Goal: Task Accomplishment & Management: Manage account settings

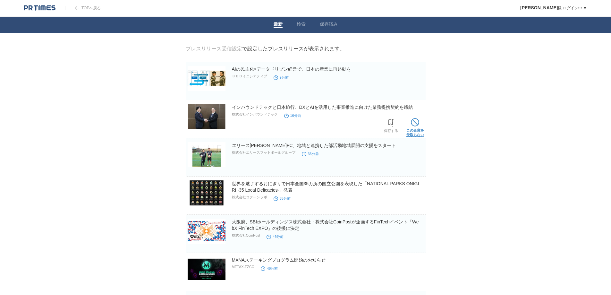
click at [412, 132] on link "この企業を 受取らない" at bounding box center [415, 126] width 18 height 21
click at [0, 0] on link "この企業を 受取らない" at bounding box center [0, 0] width 0 height 0
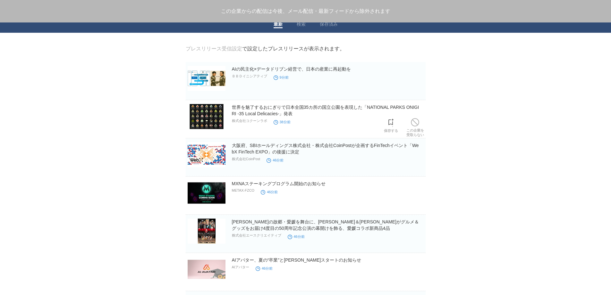
click at [412, 132] on link "この企業を 受取らない" at bounding box center [415, 126] width 18 height 21
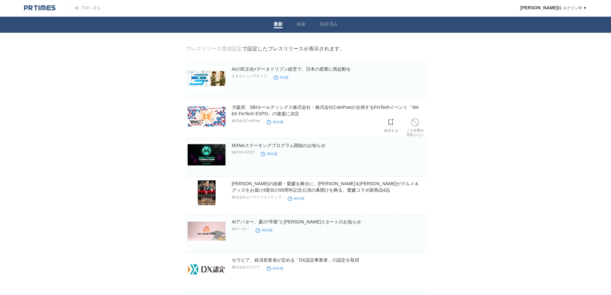
scroll to position [54, 0]
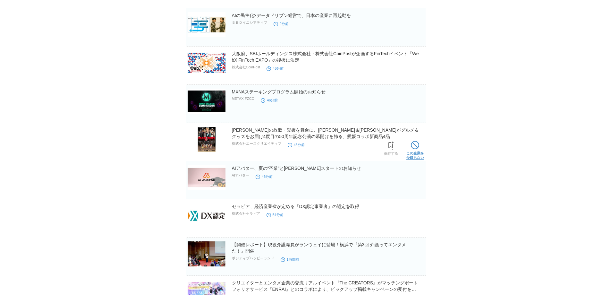
click at [417, 151] on link "この企業を 受取らない" at bounding box center [415, 149] width 18 height 21
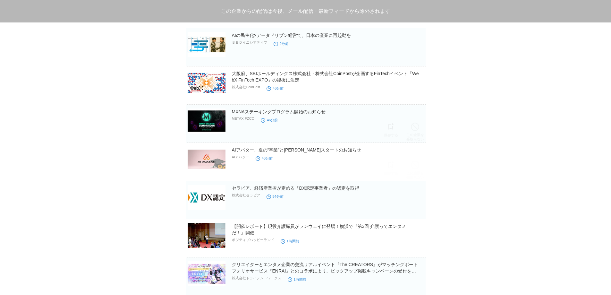
scroll to position [0, 0]
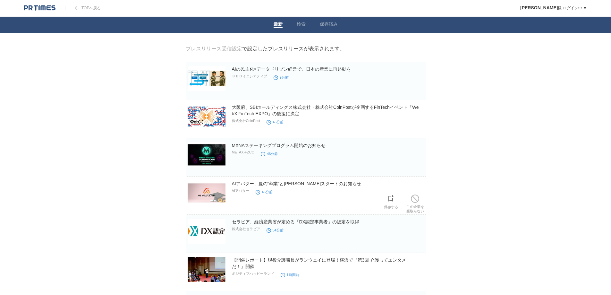
drag, startPoint x: 205, startPoint y: 196, endPoint x: 206, endPoint y: 200, distance: 4.4
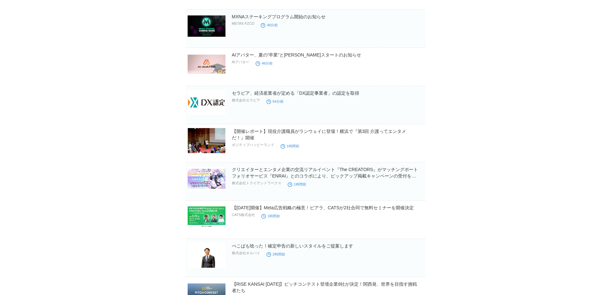
scroll to position [214, 0]
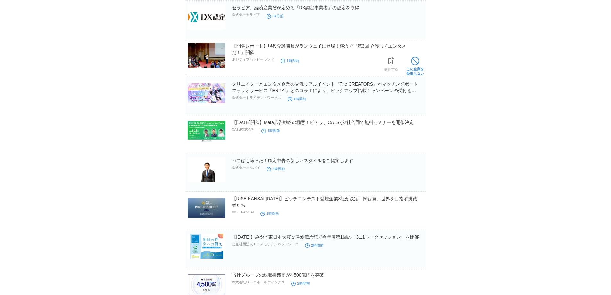
click at [416, 70] on link "この企業を 受取らない" at bounding box center [415, 65] width 18 height 21
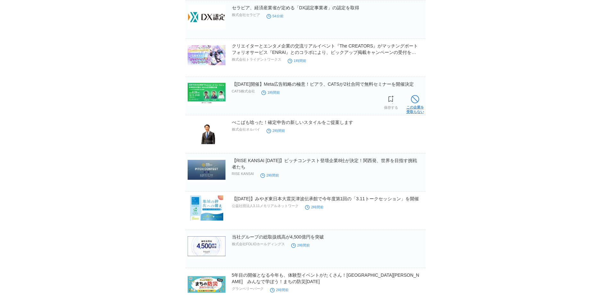
click at [414, 103] on span at bounding box center [415, 99] width 8 height 8
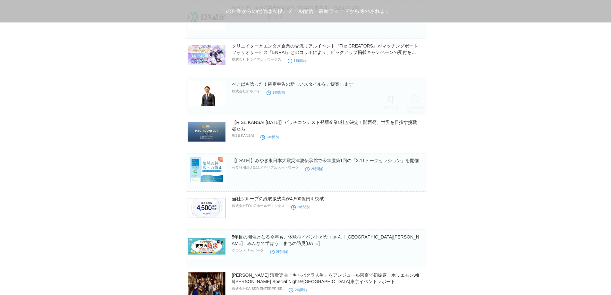
click at [414, 103] on span at bounding box center [415, 99] width 8 height 8
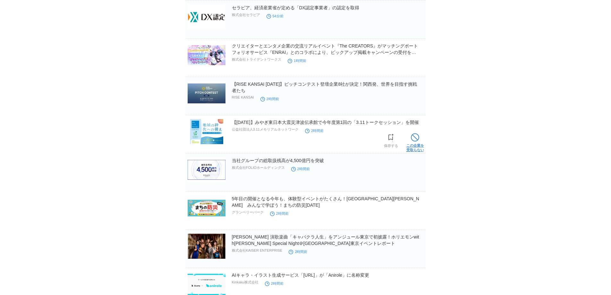
click at [413, 145] on link "この企業を 受取らない" at bounding box center [415, 142] width 18 height 21
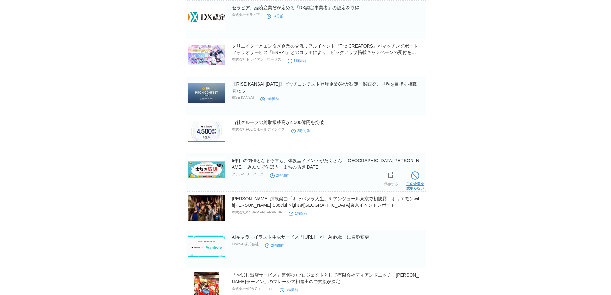
click at [414, 179] on span at bounding box center [415, 175] width 8 height 8
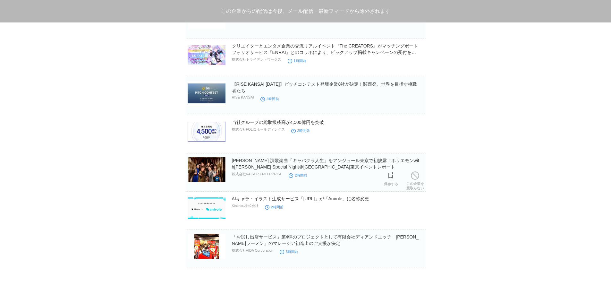
click at [414, 179] on span at bounding box center [415, 175] width 8 height 8
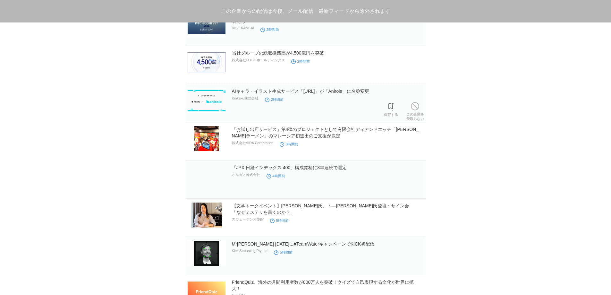
scroll to position [299, 0]
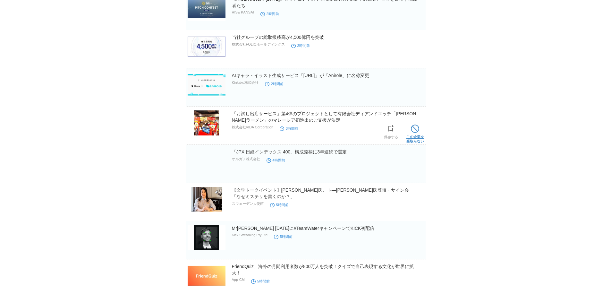
click at [419, 132] on span at bounding box center [415, 128] width 8 height 8
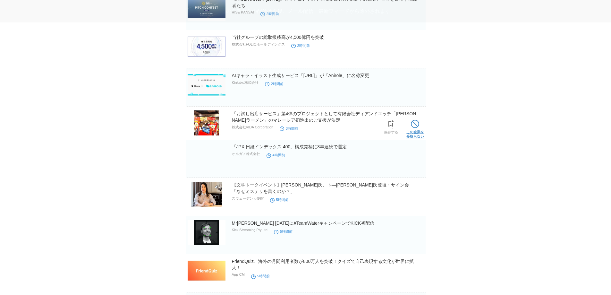
click at [0, 0] on span at bounding box center [0, 0] width 0 height 0
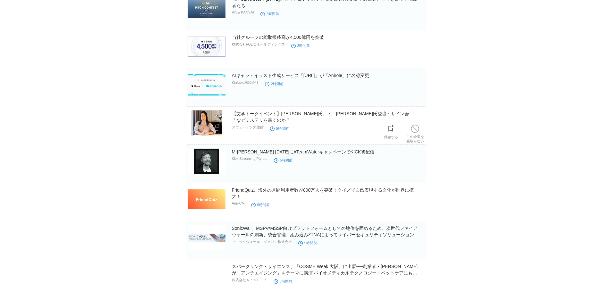
click at [419, 132] on span at bounding box center [415, 128] width 8 height 8
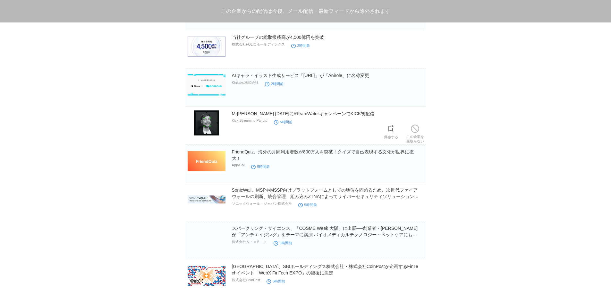
click at [419, 132] on span at bounding box center [415, 128] width 8 height 8
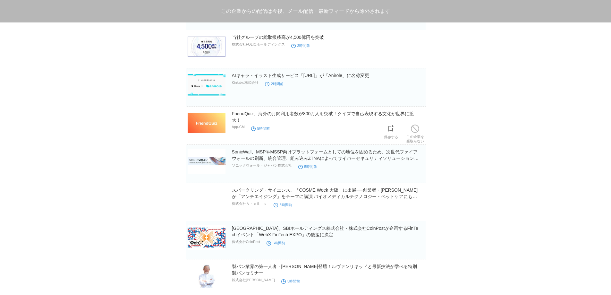
click at [419, 132] on span at bounding box center [415, 128] width 8 height 8
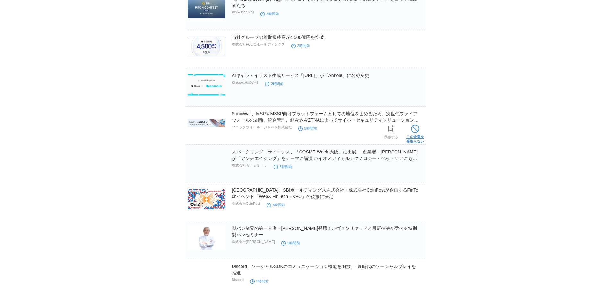
click at [417, 132] on span at bounding box center [415, 128] width 8 height 8
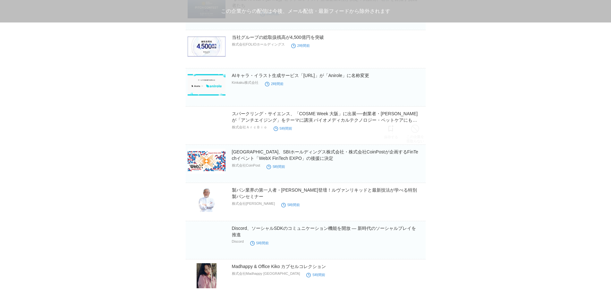
click at [417, 132] on span at bounding box center [415, 128] width 8 height 8
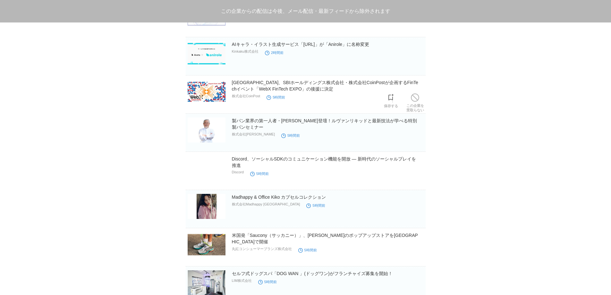
scroll to position [352, 0]
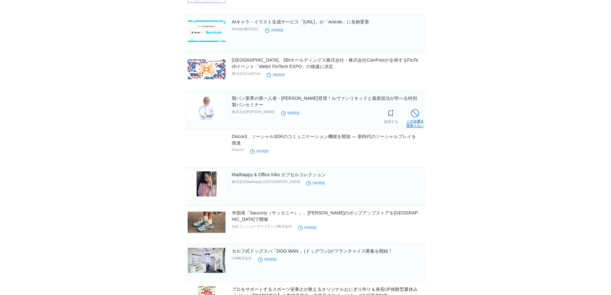
click at [415, 122] on link "この企業を 受取らない" at bounding box center [415, 117] width 18 height 21
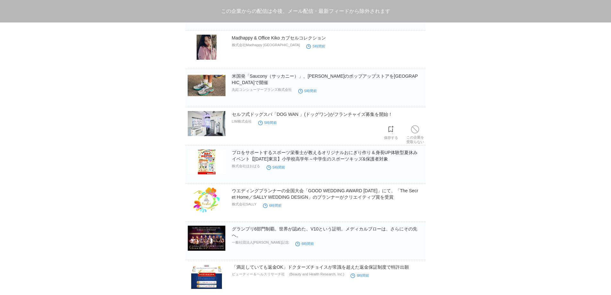
scroll to position [406, 0]
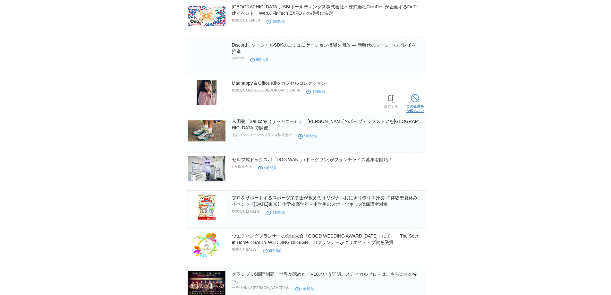
click at [420, 100] on link "この企業を 受取らない" at bounding box center [415, 102] width 18 height 21
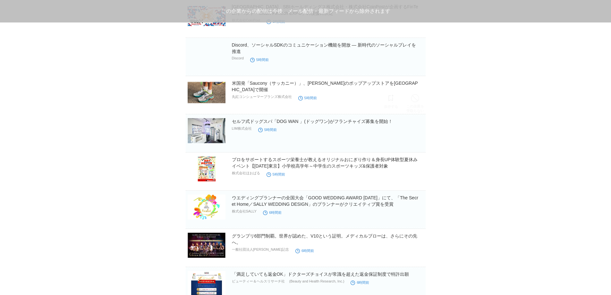
click at [420, 100] on link "この企業を 受取らない" at bounding box center [415, 102] width 18 height 21
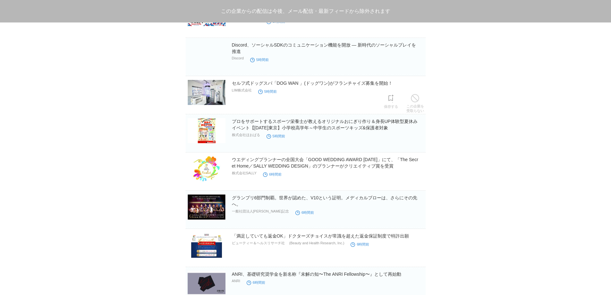
click at [420, 100] on link "この企業を 受取らない" at bounding box center [415, 102] width 18 height 21
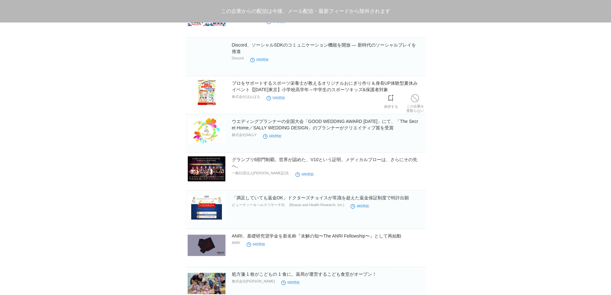
click at [420, 100] on link "この企業を 受取らない" at bounding box center [415, 102] width 18 height 21
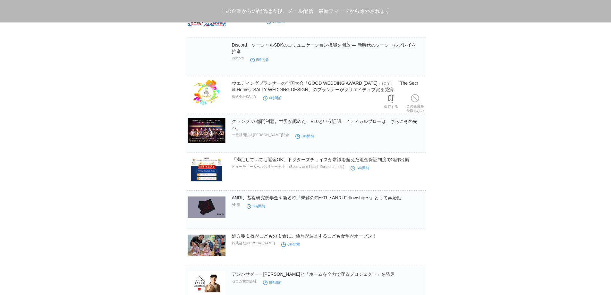
click at [420, 100] on link "この企業を 受取らない" at bounding box center [415, 102] width 18 height 21
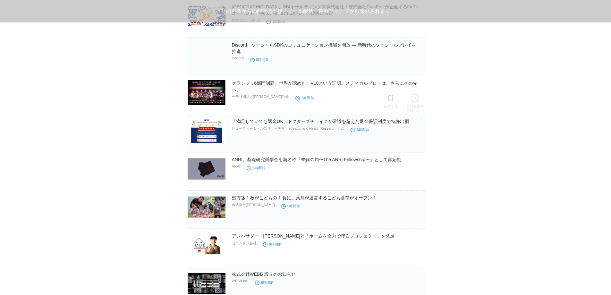
click at [420, 100] on link "この企業を 受取らない" at bounding box center [415, 102] width 18 height 21
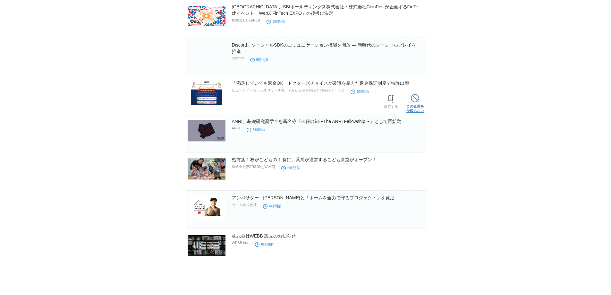
click at [418, 102] on span at bounding box center [415, 98] width 8 height 8
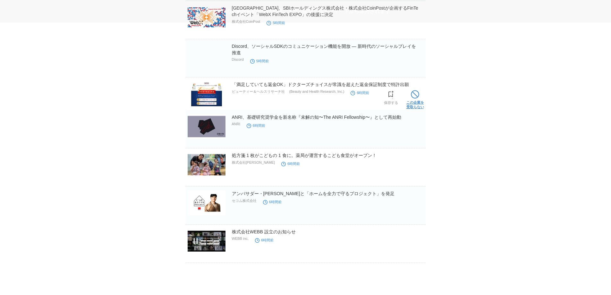
scroll to position [373, 0]
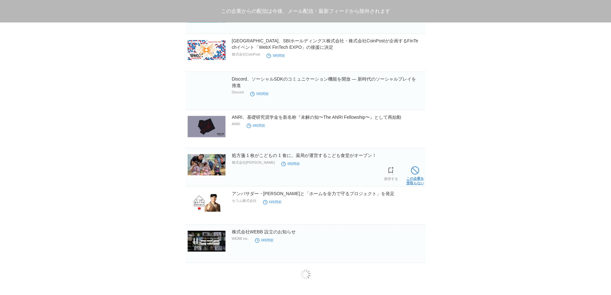
click at [412, 173] on span at bounding box center [415, 170] width 8 height 8
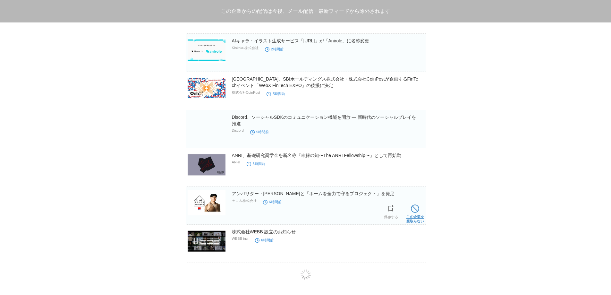
click at [413, 215] on link "この企業を 受取らない" at bounding box center [415, 213] width 18 height 21
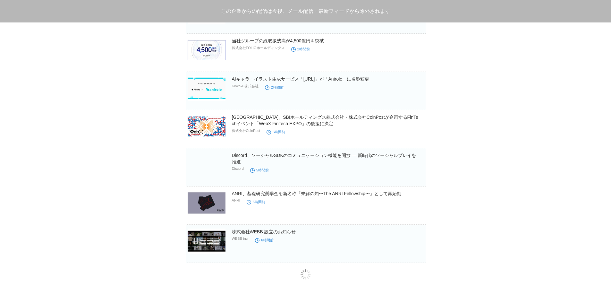
click at [477, 128] on body "TOPへ戻る [PERSON_NAME] ログイン中 ▼ プレスリリース受信設定 フォロー 除外リスト アカウント設定 閲覧履歴 退会手続き PR TIMES…" at bounding box center [305, 0] width 611 height 590
click at [480, 125] on body "TOPへ戻る [PERSON_NAME] ログイン中 ▼ プレスリリース受信設定 フォロー 除外リスト アカウント設定 閲覧履歴 退会手続き PR TIMES…" at bounding box center [305, 0] width 611 height 590
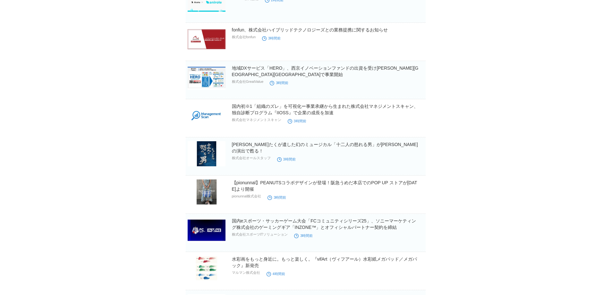
scroll to position [428, 0]
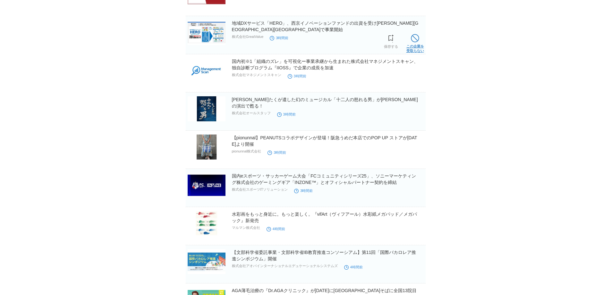
click at [411, 45] on link "この企業を 受取らない" at bounding box center [415, 42] width 18 height 21
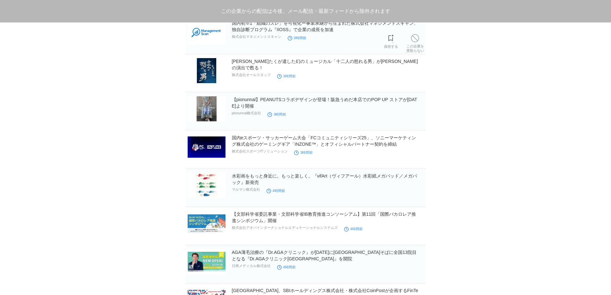
click at [411, 45] on link "この企業を 受取らない" at bounding box center [415, 42] width 18 height 21
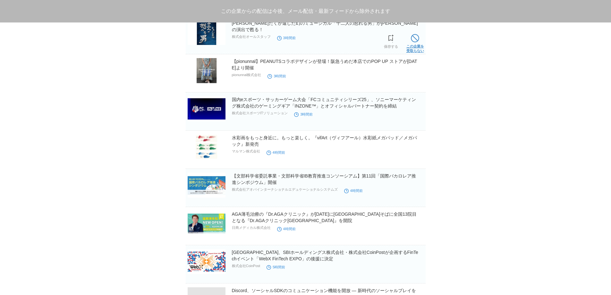
click at [415, 42] on span at bounding box center [415, 38] width 8 height 8
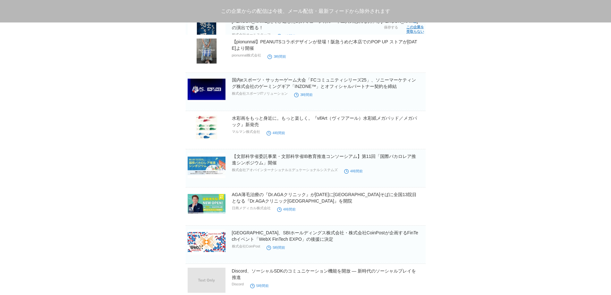
click at [0, 0] on span at bounding box center [0, 0] width 0 height 0
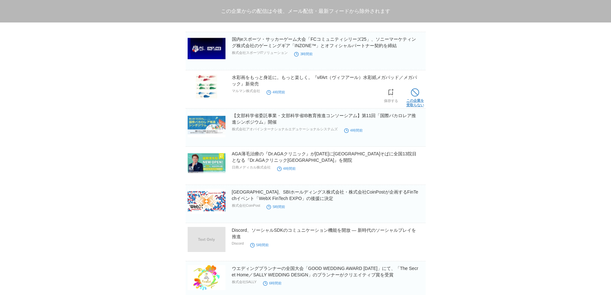
scroll to position [413, 0]
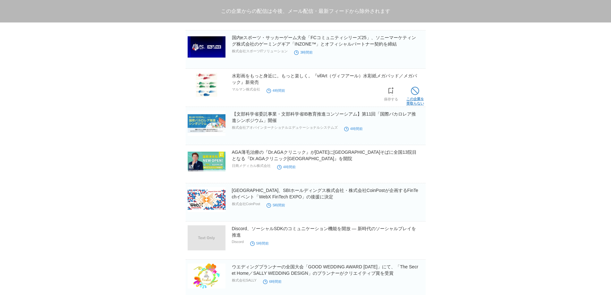
click at [415, 98] on link "この企業を 受取らない" at bounding box center [415, 95] width 18 height 21
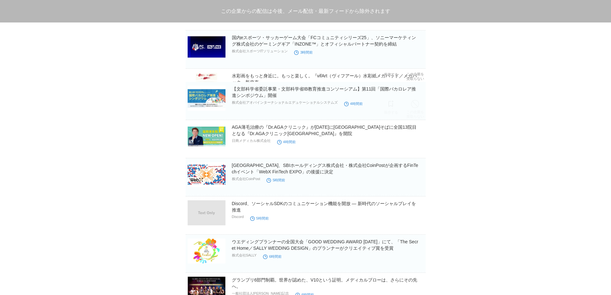
click at [416, 98] on link "この企業を 受取らない" at bounding box center [415, 108] width 18 height 21
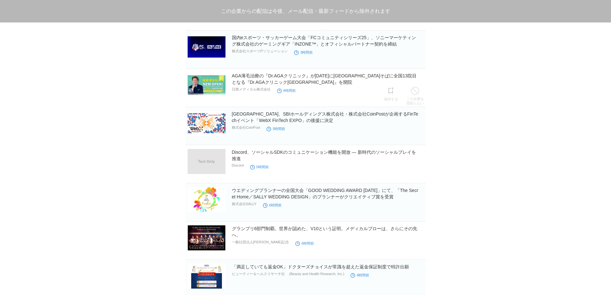
click at [416, 98] on link "この企業を 受取らない" at bounding box center [415, 95] width 18 height 21
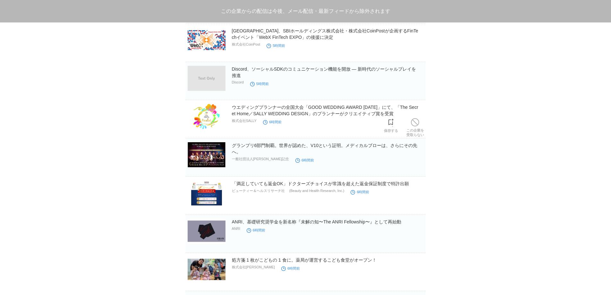
scroll to position [467, 0]
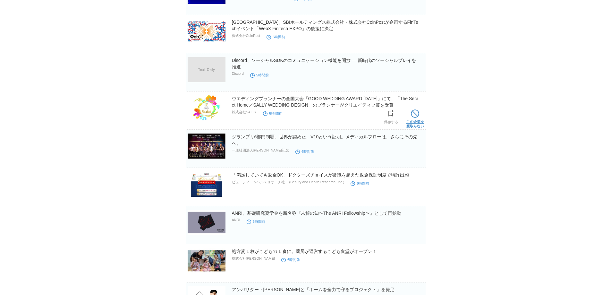
click at [413, 114] on span at bounding box center [415, 113] width 8 height 8
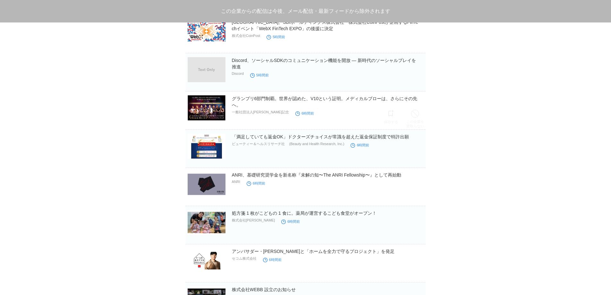
click at [413, 114] on span at bounding box center [415, 113] width 8 height 8
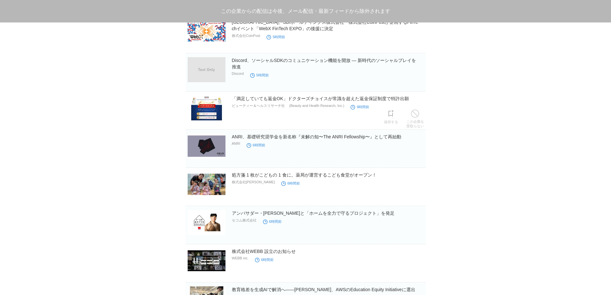
click at [413, 114] on span at bounding box center [415, 113] width 8 height 8
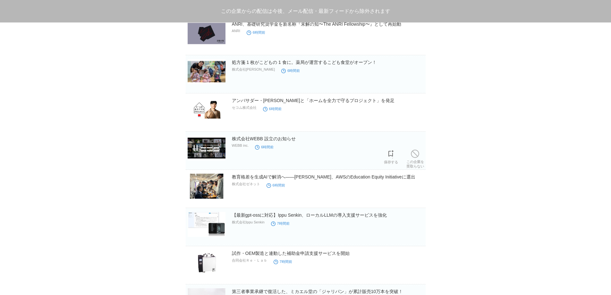
scroll to position [520, 0]
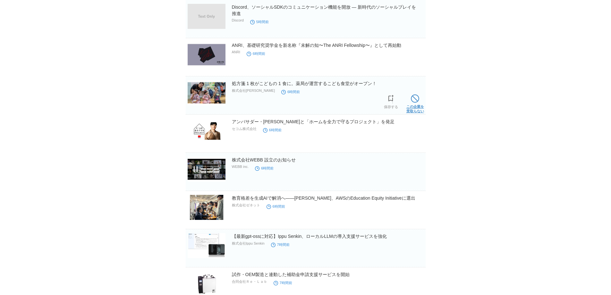
click at [415, 102] on span at bounding box center [415, 98] width 8 height 8
click at [0, 0] on span at bounding box center [0, 0] width 0 height 0
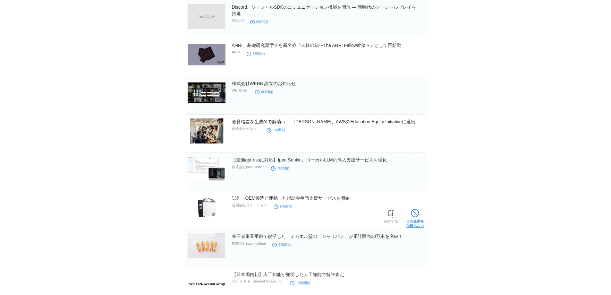
click at [414, 219] on link "この企業を 受取らない" at bounding box center [415, 217] width 18 height 21
click at [0, 0] on link "この企業を 受取らない" at bounding box center [0, 0] width 0 height 0
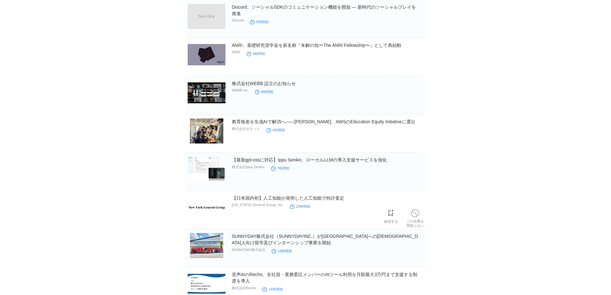
click at [414, 219] on link "この企業を 受取らない" at bounding box center [415, 217] width 18 height 21
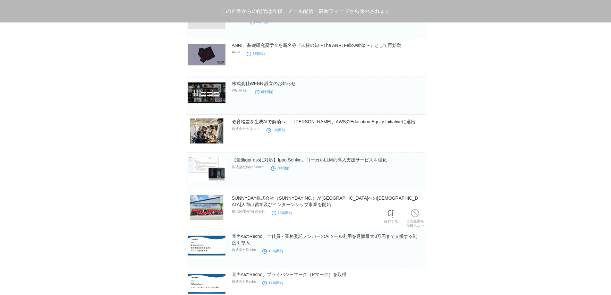
click at [414, 219] on link "この企業を 受取らない" at bounding box center [415, 217] width 18 height 21
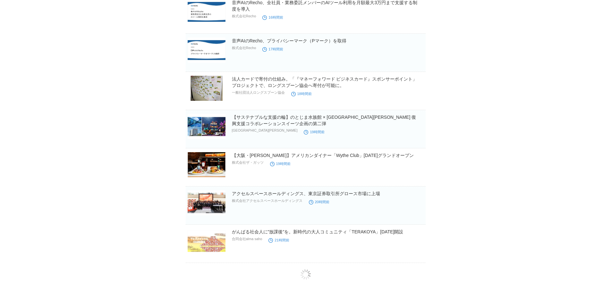
scroll to position [717, 0]
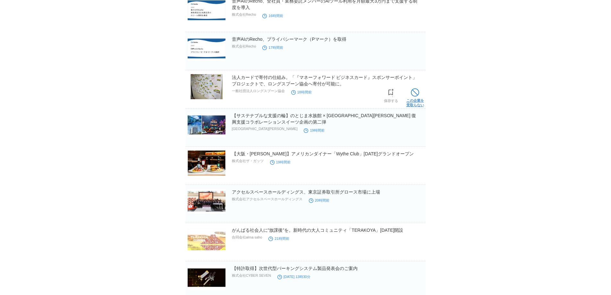
click at [414, 95] on span at bounding box center [415, 92] width 8 height 8
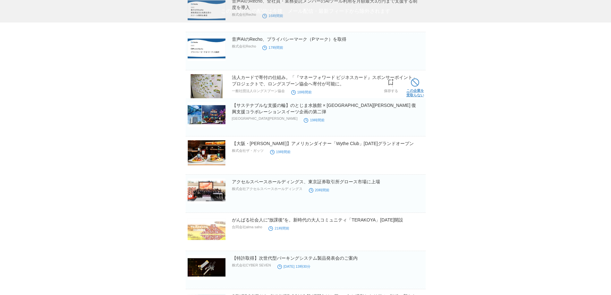
click at [0, 0] on span at bounding box center [0, 0] width 0 height 0
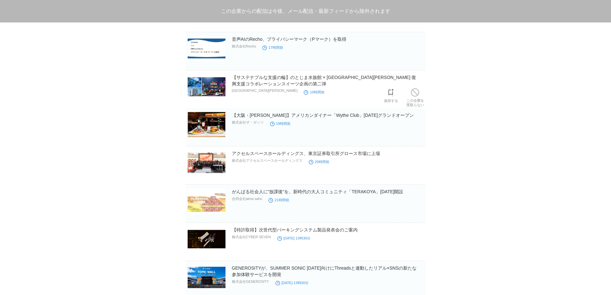
click at [0, 0] on span at bounding box center [0, 0] width 0 height 0
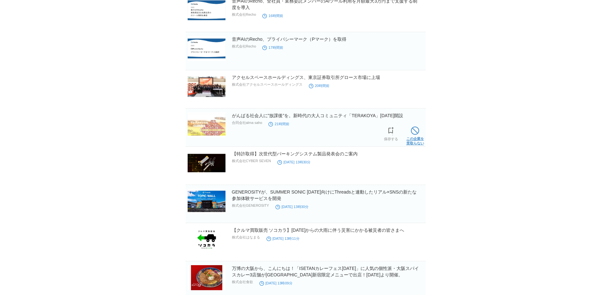
click at [417, 135] on span at bounding box center [415, 130] width 8 height 8
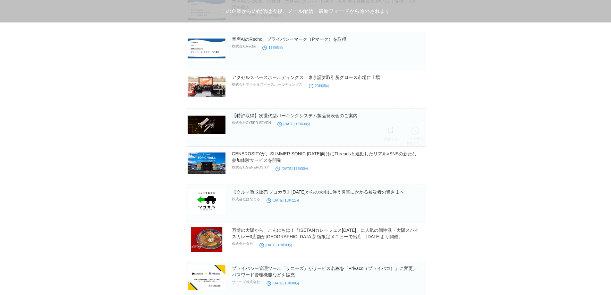
click at [417, 135] on span at bounding box center [415, 130] width 8 height 8
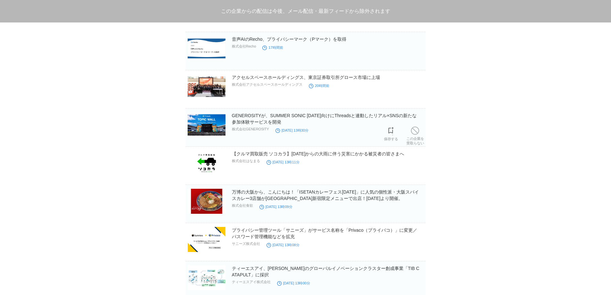
click at [417, 135] on span at bounding box center [415, 130] width 8 height 8
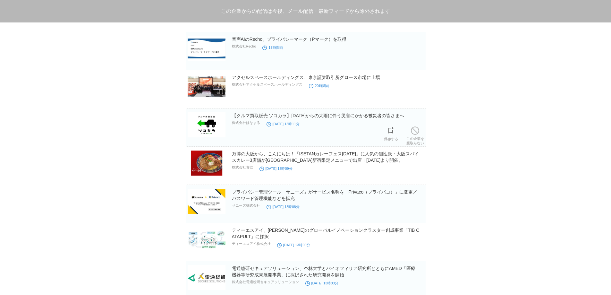
click at [417, 135] on span at bounding box center [415, 130] width 8 height 8
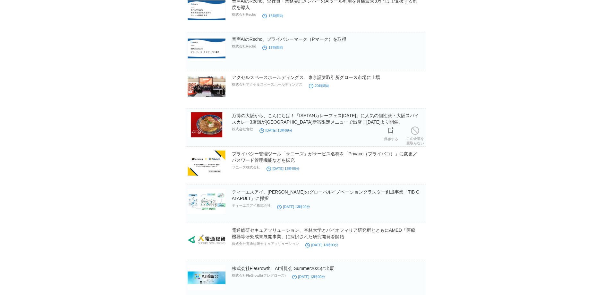
click at [417, 135] on span at bounding box center [415, 130] width 8 height 8
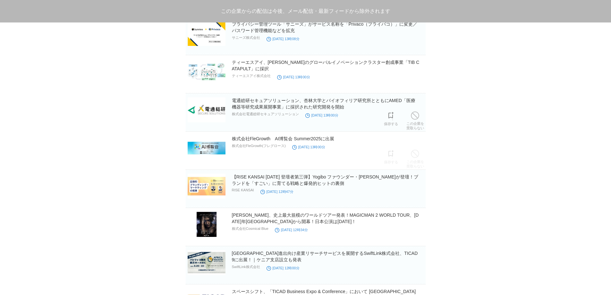
scroll to position [824, 0]
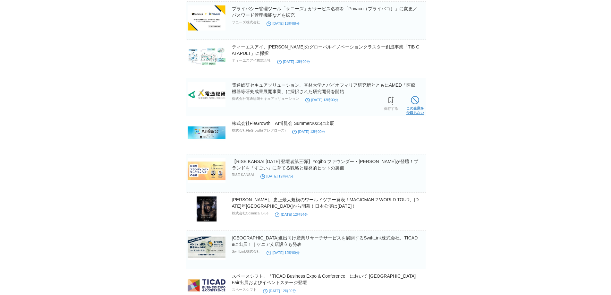
click at [413, 109] on link "この企業を 受取らない" at bounding box center [415, 104] width 18 height 21
click at [0, 0] on link "この企業を 受取らない" at bounding box center [0, 0] width 0 height 0
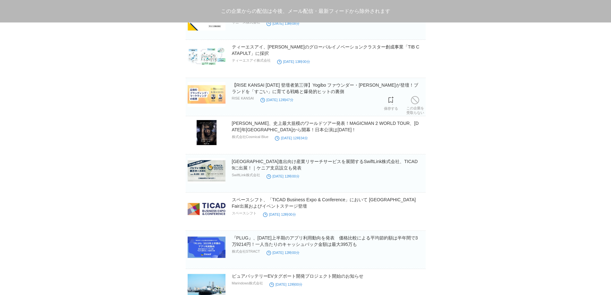
click at [413, 109] on link "この企業を 受取らない" at bounding box center [415, 104] width 18 height 21
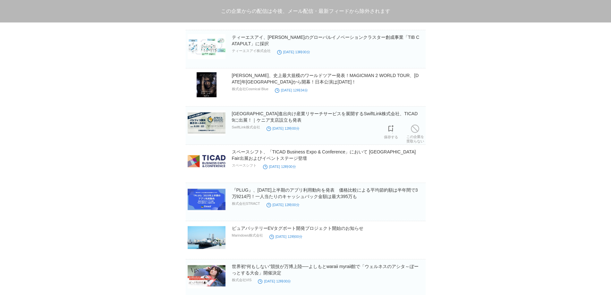
click at [413, 109] on section "東アフリカ市場進出向け産業リサーチサービスを展開するSwiftLink株式会社、TICAD9に出展！｜ケニア支店設立も発表 SwiftLink株式会社 202…" at bounding box center [306, 125] width 240 height 38
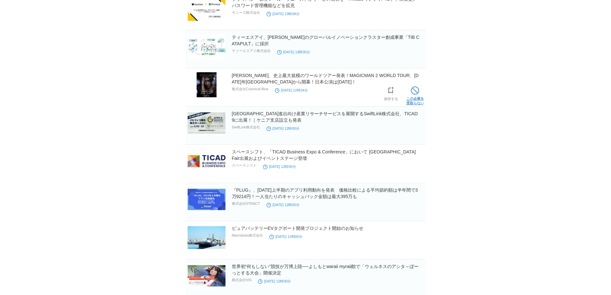
click at [413, 98] on link "この企業を 受取らない" at bounding box center [415, 95] width 18 height 21
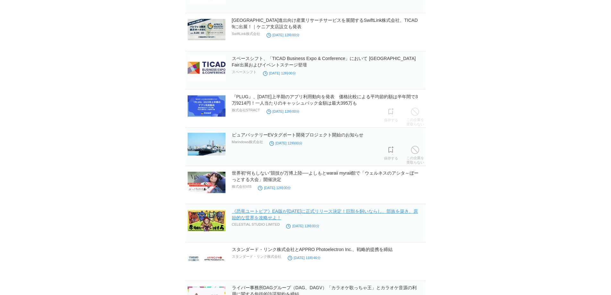
scroll to position [902, 0]
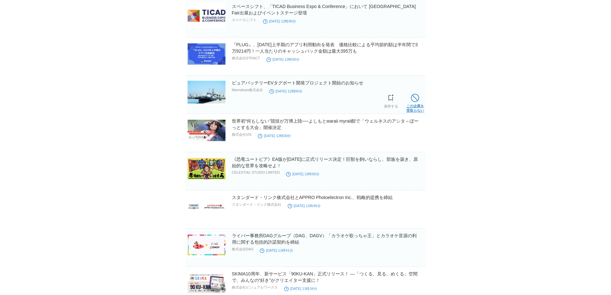
click at [409, 105] on link "この企業を 受取らない" at bounding box center [415, 102] width 18 height 21
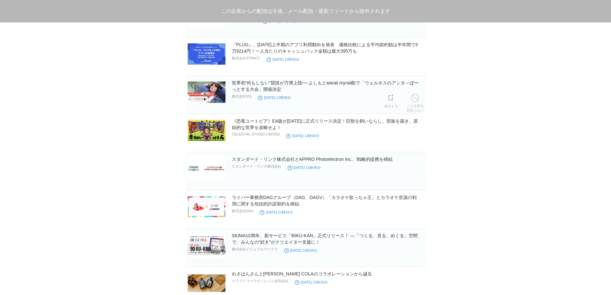
click at [409, 105] on link "この企業を 受取らない" at bounding box center [415, 102] width 18 height 21
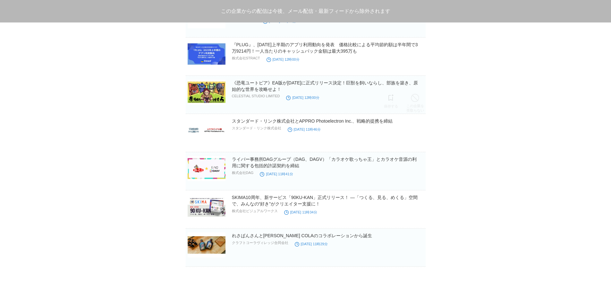
click at [409, 105] on link "この企業を 受取らない" at bounding box center [415, 102] width 18 height 21
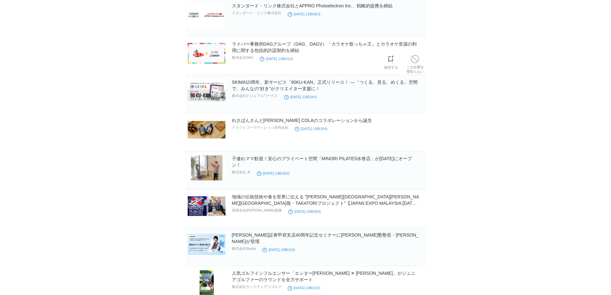
scroll to position [985, 0]
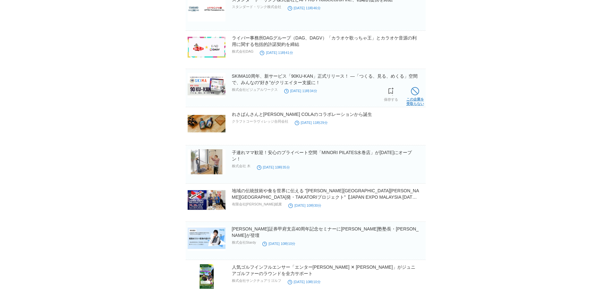
click at [414, 95] on span at bounding box center [415, 91] width 8 height 8
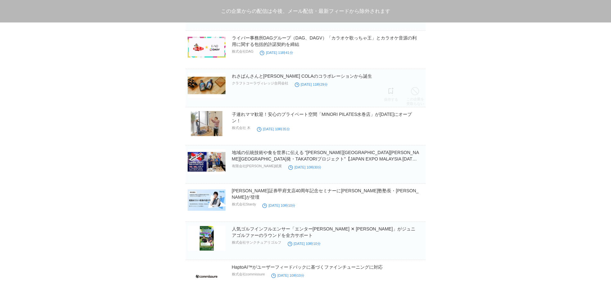
click at [414, 95] on span at bounding box center [415, 91] width 8 height 8
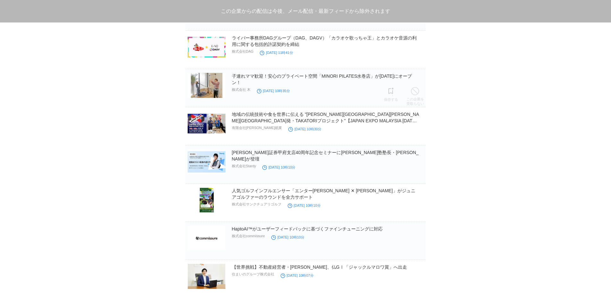
click at [414, 95] on span at bounding box center [415, 91] width 8 height 8
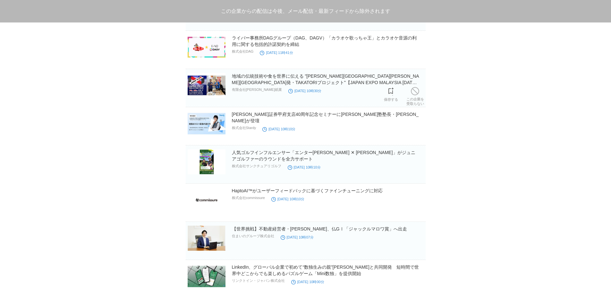
click at [414, 95] on span at bounding box center [415, 91] width 8 height 8
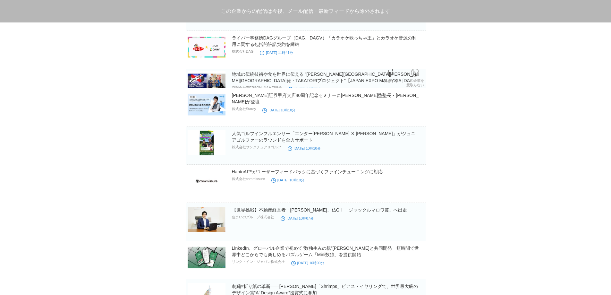
click at [414, 106] on span at bounding box center [415, 110] width 8 height 8
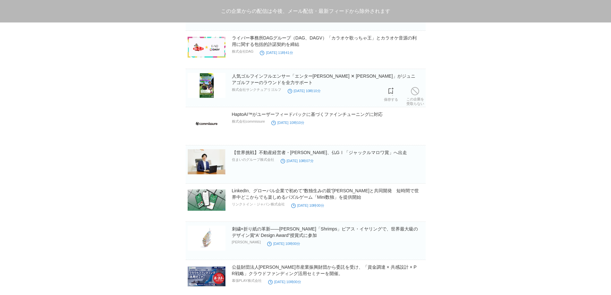
click at [414, 95] on span at bounding box center [415, 91] width 8 height 8
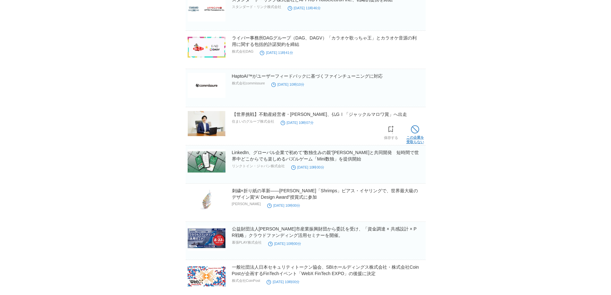
click at [419, 136] on link "この企業を 受取らない" at bounding box center [415, 133] width 18 height 21
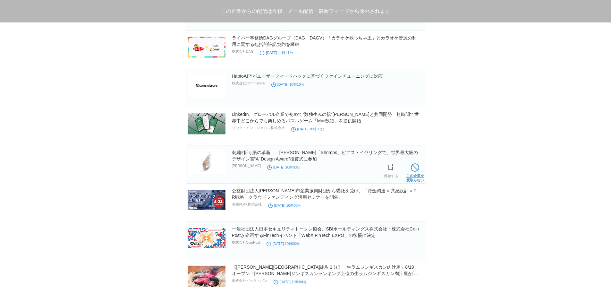
click at [414, 172] on span at bounding box center [415, 167] width 8 height 8
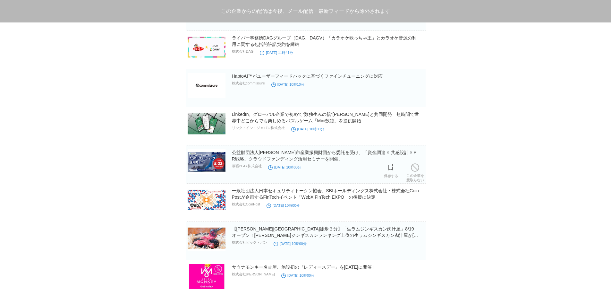
click at [414, 172] on span at bounding box center [415, 167] width 8 height 8
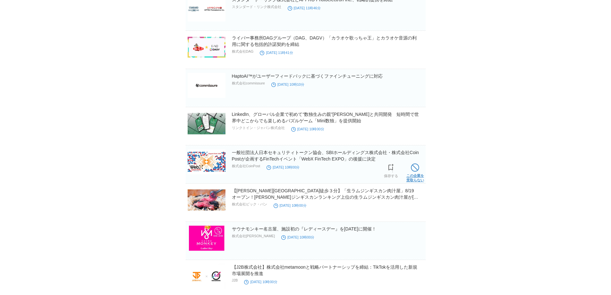
scroll to position [1092, 0]
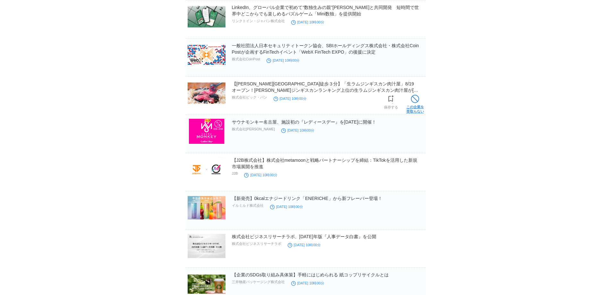
click at [418, 103] on span at bounding box center [415, 99] width 8 height 8
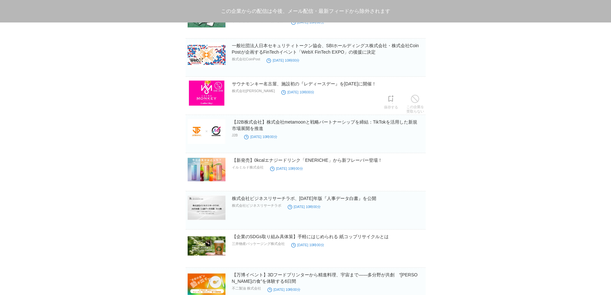
click at [418, 103] on span at bounding box center [415, 99] width 8 height 8
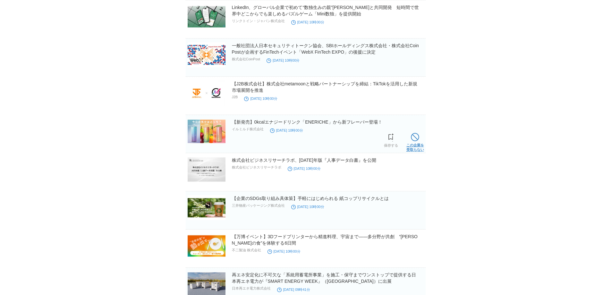
click at [420, 140] on link "この企業を 受取らない" at bounding box center [415, 141] width 18 height 21
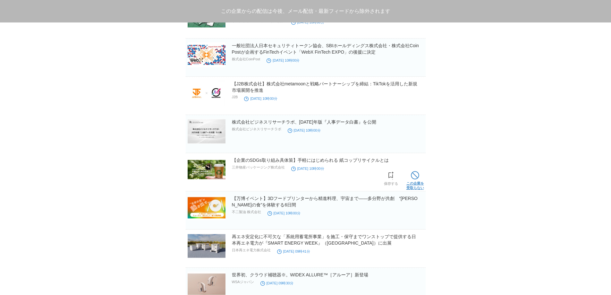
drag, startPoint x: 412, startPoint y: 177, endPoint x: 412, endPoint y: 181, distance: 3.9
drag, startPoint x: 412, startPoint y: 181, endPoint x: 433, endPoint y: 173, distance: 22.9
click at [415, 178] on span at bounding box center [415, 175] width 8 height 8
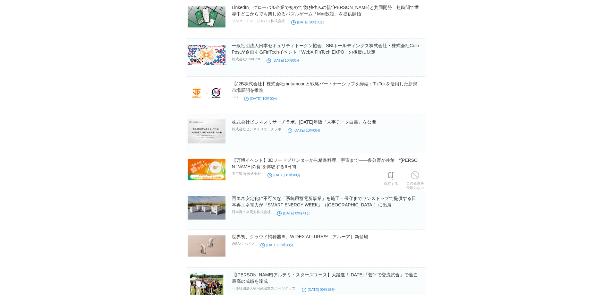
click at [415, 178] on span at bounding box center [415, 175] width 8 height 8
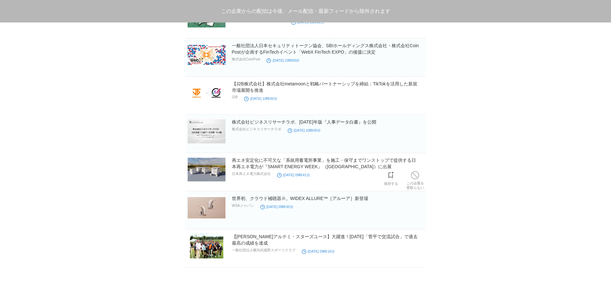
click at [415, 178] on span at bounding box center [415, 175] width 8 height 8
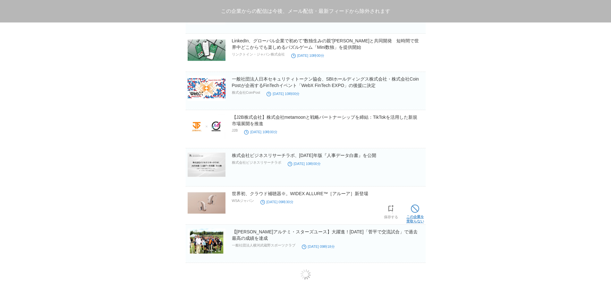
scroll to position [1073, 0]
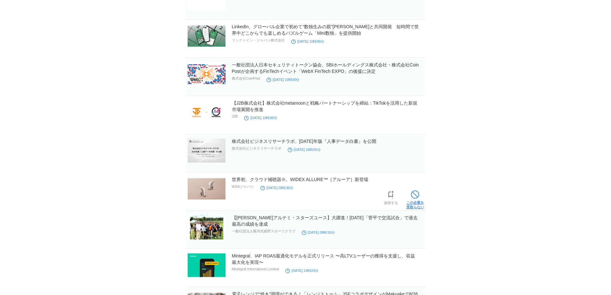
click at [417, 199] on span at bounding box center [415, 194] width 8 height 8
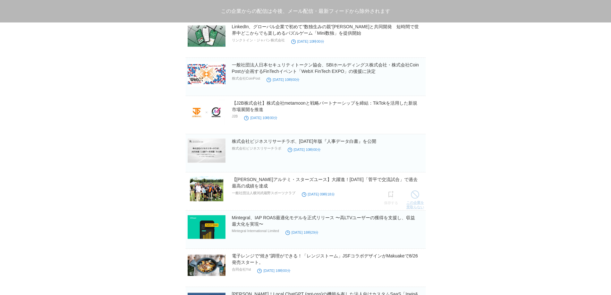
click at [417, 199] on span at bounding box center [415, 194] width 8 height 8
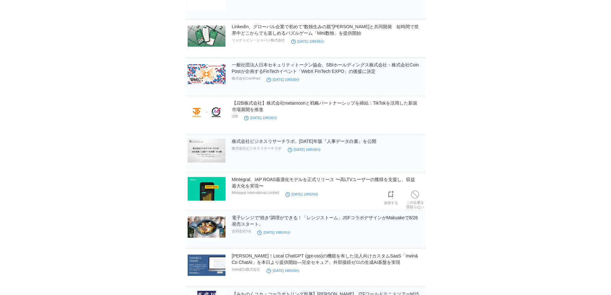
click at [417, 199] on span at bounding box center [415, 194] width 8 height 8
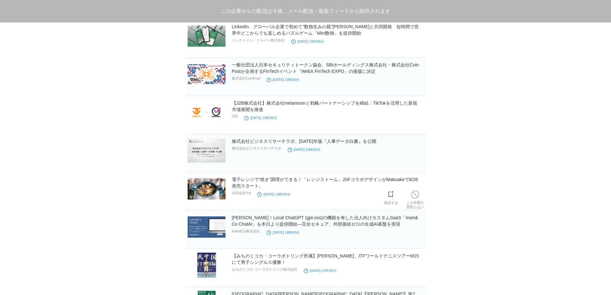
click at [417, 199] on span at bounding box center [415, 194] width 8 height 8
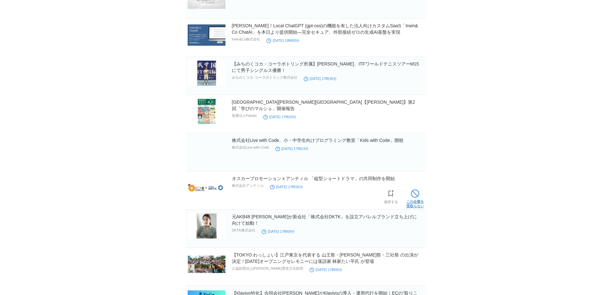
scroll to position [1233, 0]
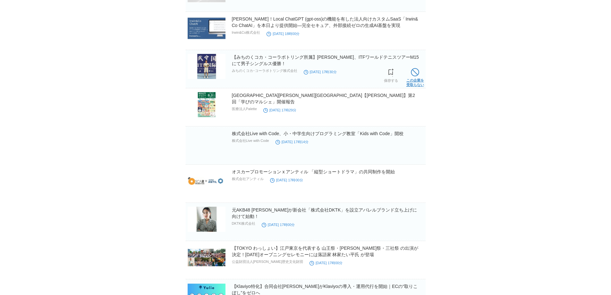
click at [421, 80] on link "この企業を 受取らない" at bounding box center [415, 76] width 18 height 21
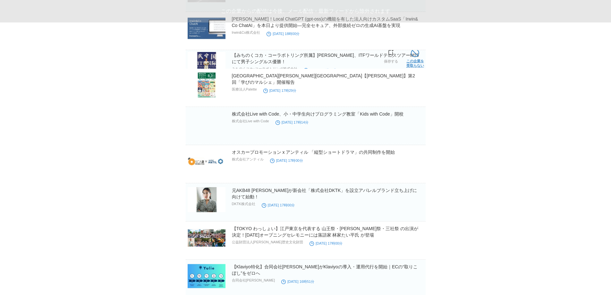
click at [0, 0] on link "この企業を 受取らない" at bounding box center [0, 0] width 0 height 0
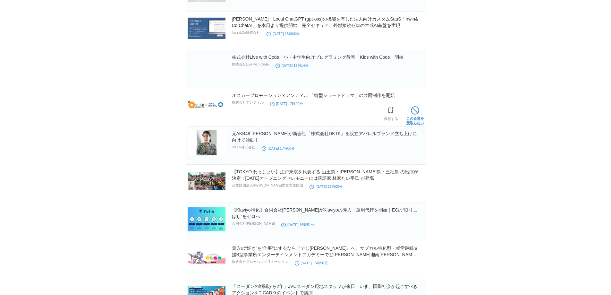
click at [417, 121] on link "この企業を 受取らない" at bounding box center [415, 115] width 18 height 21
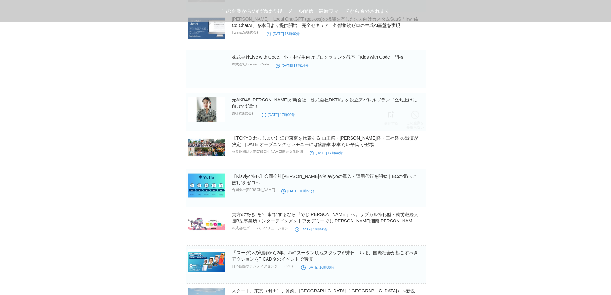
click at [417, 121] on link "この企業を 受取らない" at bounding box center [415, 119] width 18 height 21
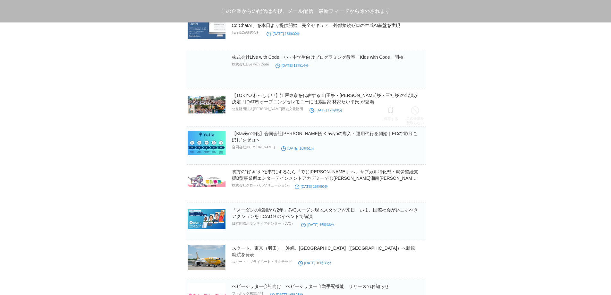
click at [417, 121] on link "この企業を 受取らない" at bounding box center [415, 115] width 18 height 21
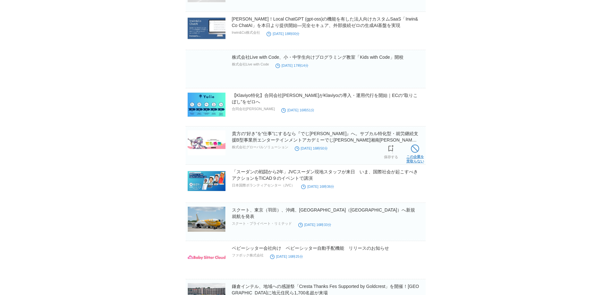
click at [416, 155] on link "この企業を 受取らない" at bounding box center [415, 153] width 18 height 21
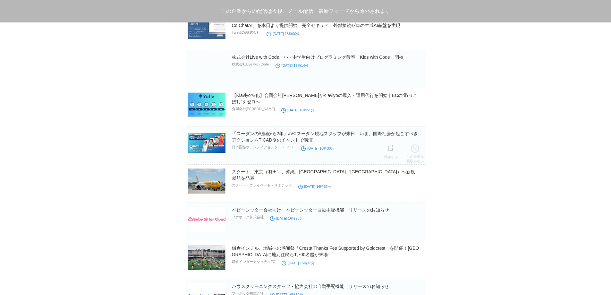
click at [416, 155] on link "この企業を 受取らない" at bounding box center [415, 153] width 18 height 21
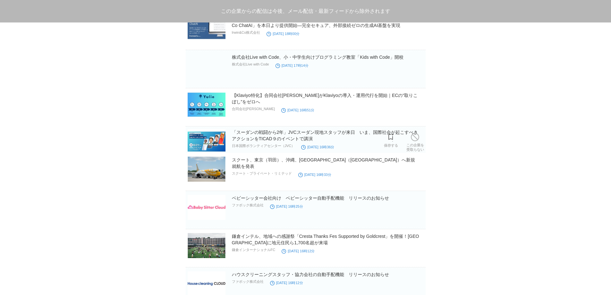
click at [0, 0] on link "この企業を 受取らない" at bounding box center [0, 0] width 0 height 0
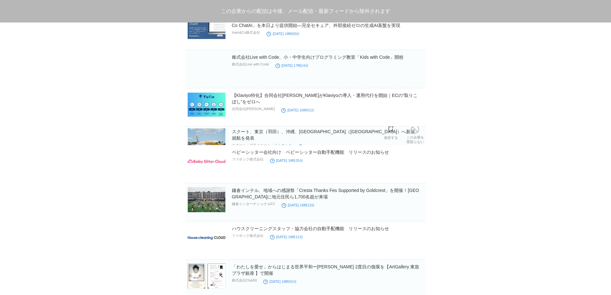
click at [416, 161] on link "この企業を 受取らない" at bounding box center [415, 171] width 18 height 21
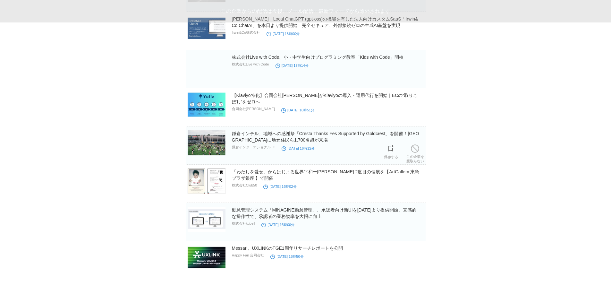
click at [416, 155] on link "この企業を 受取らない" at bounding box center [415, 153] width 18 height 21
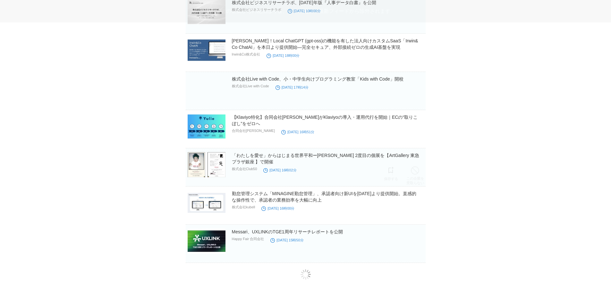
scroll to position [1213, 0]
click at [416, 155] on link "「わたしを愛せ」からはじまる世界平和ー髙柳将太 2度目の個展を【ArtGallery 東急プラザ銀座 】で開催" at bounding box center [326, 159] width 188 height 12
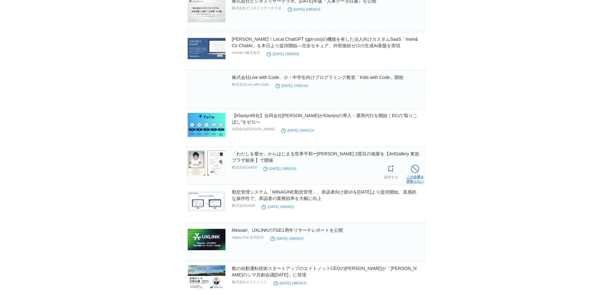
click at [412, 178] on link "この企業を 受取らない" at bounding box center [415, 173] width 18 height 21
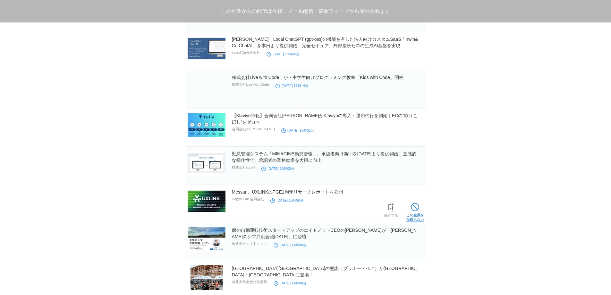
click at [414, 209] on span at bounding box center [415, 207] width 8 height 8
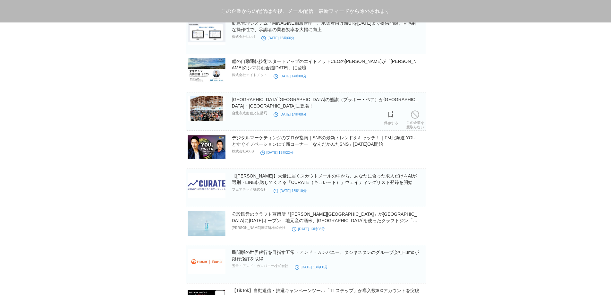
scroll to position [1373, 0]
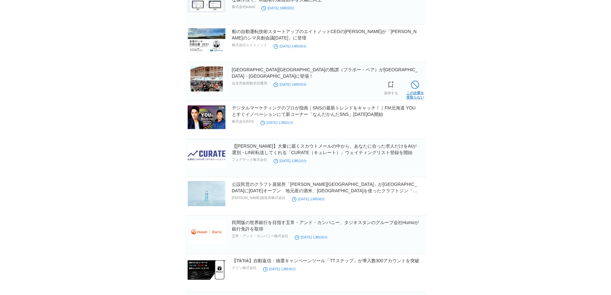
click at [420, 92] on link "この企業を 受取らない" at bounding box center [415, 89] width 18 height 21
click at [0, 0] on link "この企業を 受取らない" at bounding box center [0, 0] width 0 height 0
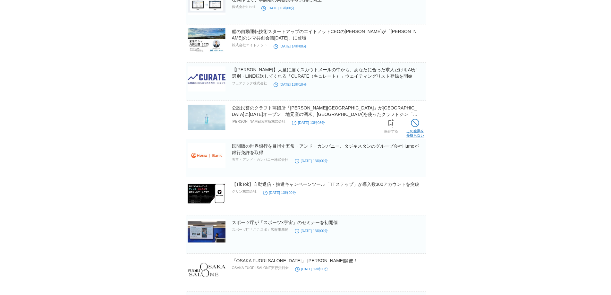
click at [416, 130] on link "この企業を 受取らない" at bounding box center [415, 127] width 18 height 21
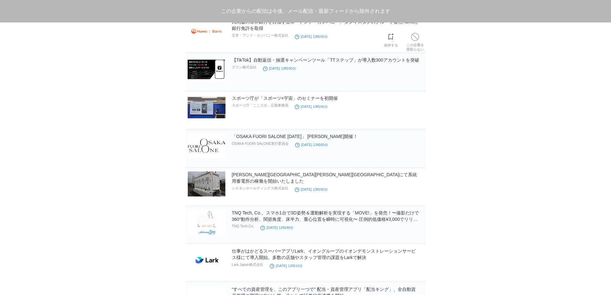
scroll to position [1480, 0]
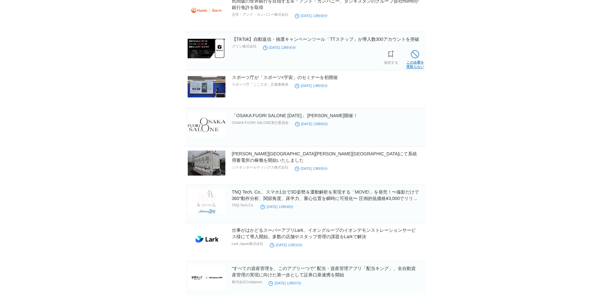
click at [423, 63] on link "この企業を 受取らない" at bounding box center [415, 58] width 18 height 21
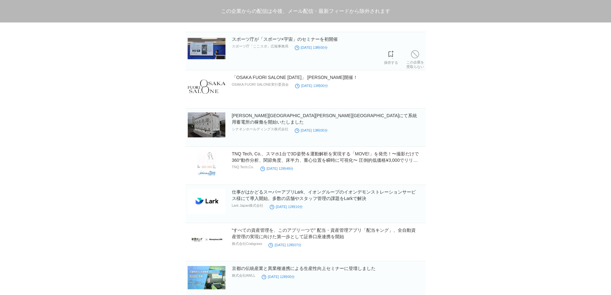
click at [423, 63] on link "この企業を 受取らない" at bounding box center [415, 58] width 18 height 21
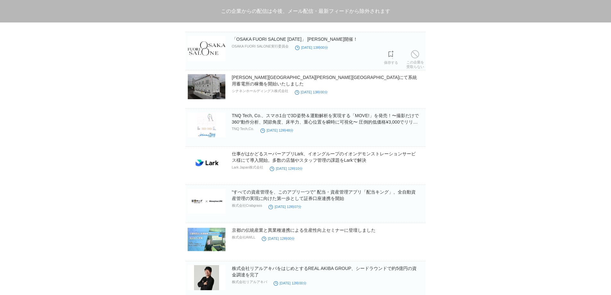
click at [423, 63] on link "この企業を 受取らない" at bounding box center [415, 58] width 18 height 21
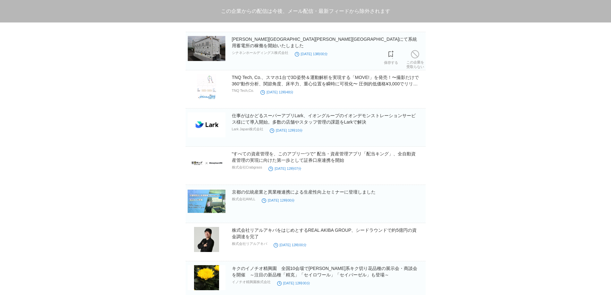
click at [423, 63] on link "この企業を 受取らない" at bounding box center [415, 58] width 18 height 21
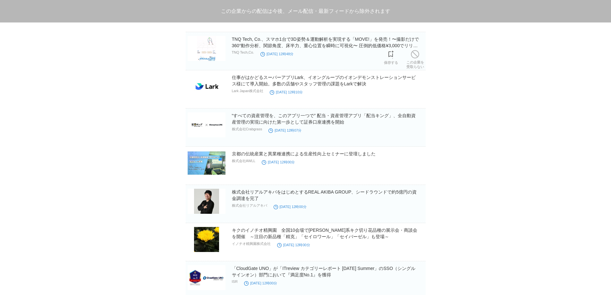
click at [423, 63] on link "この企業を 受取らない" at bounding box center [415, 58] width 18 height 21
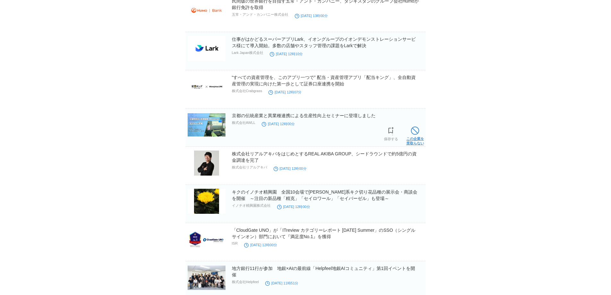
click at [413, 135] on span at bounding box center [415, 130] width 8 height 8
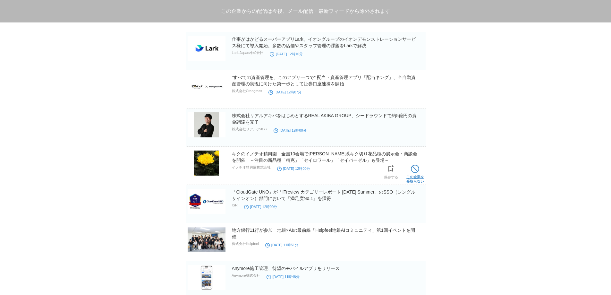
click at [411, 170] on link "この企業を 受取らない" at bounding box center [415, 173] width 18 height 21
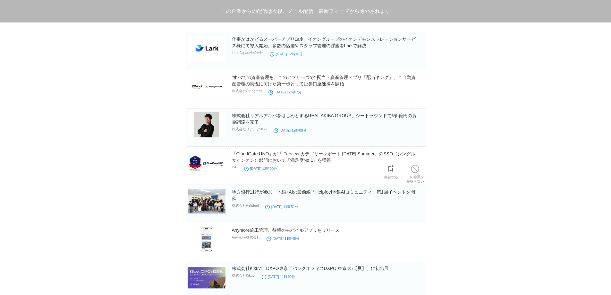
click at [411, 170] on span at bounding box center [415, 169] width 8 height 8
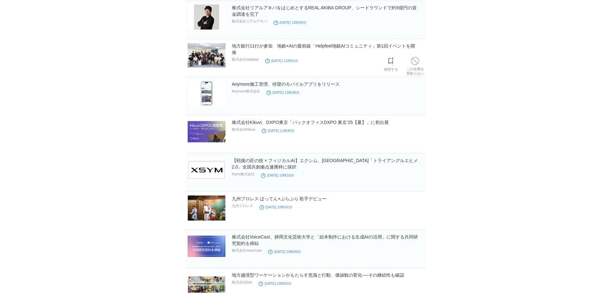
scroll to position [1694, 0]
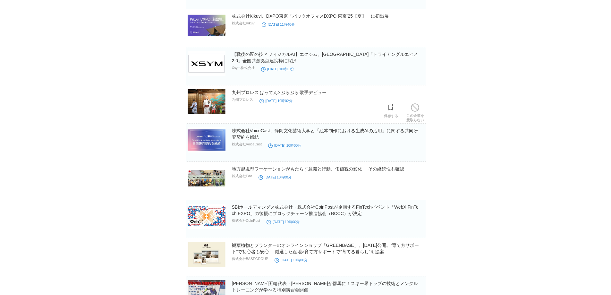
click at [416, 114] on link "この企業を 受取らない" at bounding box center [415, 112] width 18 height 21
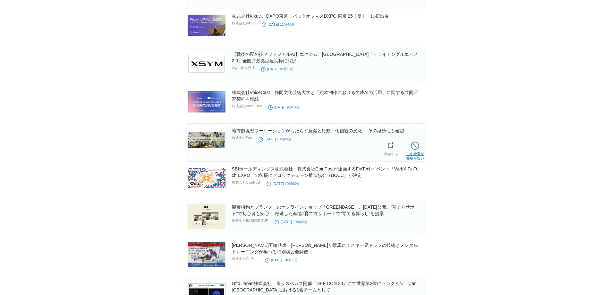
click at [412, 153] on link "この企業を 受取らない" at bounding box center [415, 150] width 18 height 21
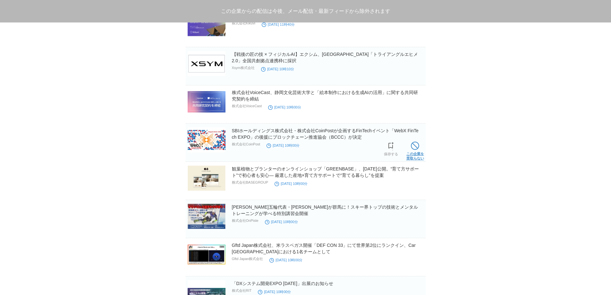
scroll to position [1747, 0]
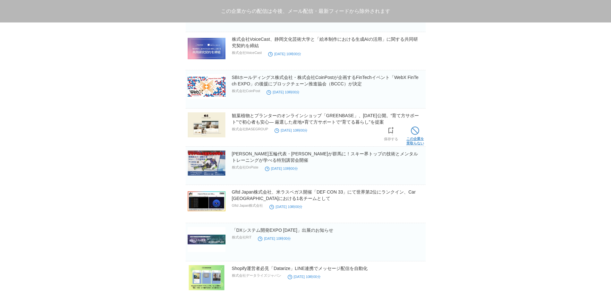
click at [411, 135] on span at bounding box center [415, 130] width 8 height 8
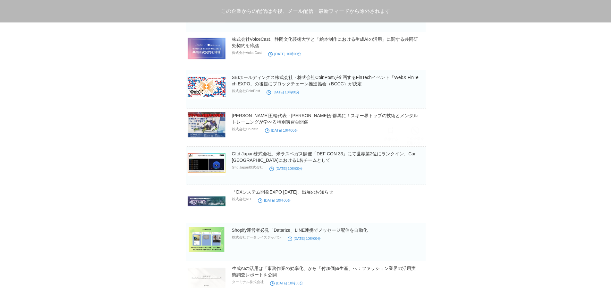
click at [411, 135] on span at bounding box center [415, 130] width 8 height 8
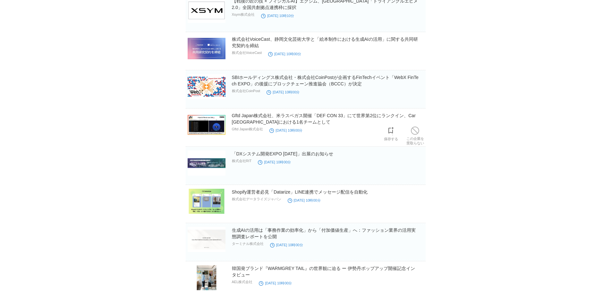
click at [411, 135] on span at bounding box center [415, 130] width 8 height 8
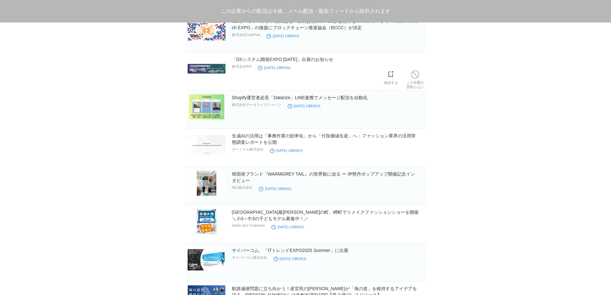
scroll to position [1855, 0]
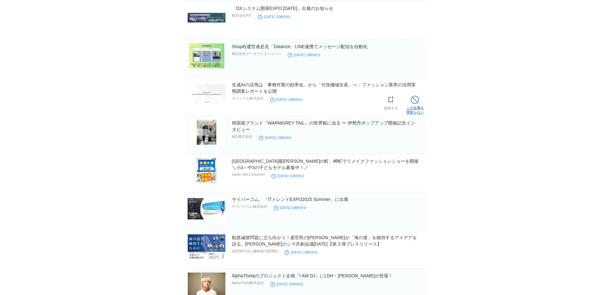
click at [419, 104] on span at bounding box center [415, 100] width 8 height 8
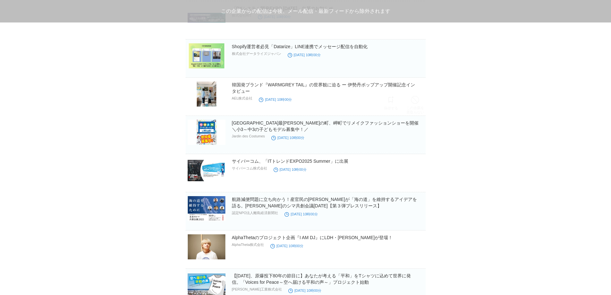
click at [419, 104] on span at bounding box center [415, 100] width 8 height 8
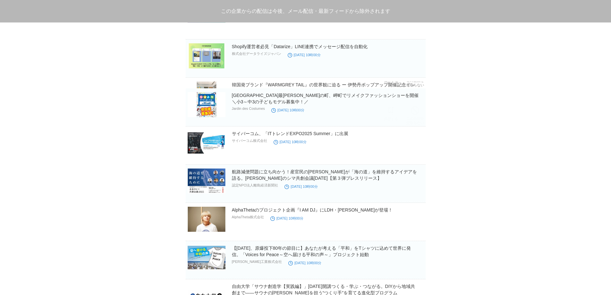
click at [419, 106] on span at bounding box center [415, 110] width 8 height 8
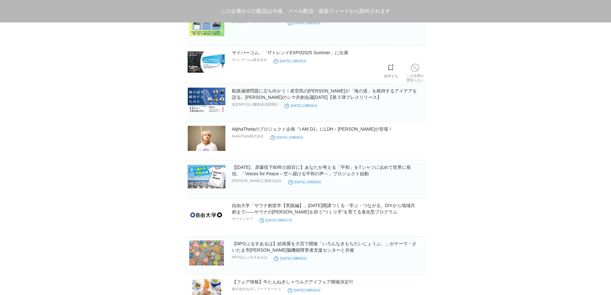
scroll to position [1908, 0]
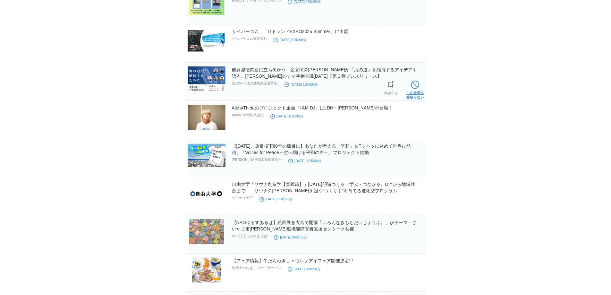
click at [413, 89] on span at bounding box center [415, 85] width 8 height 8
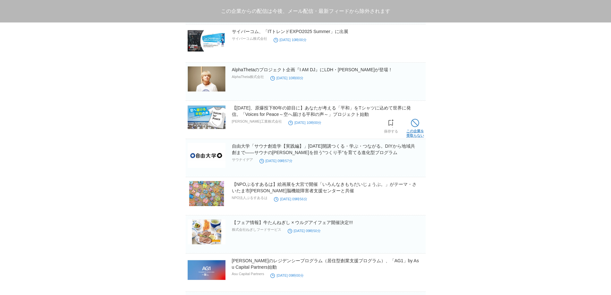
click at [412, 130] on link "この企業を 受取らない" at bounding box center [415, 127] width 18 height 21
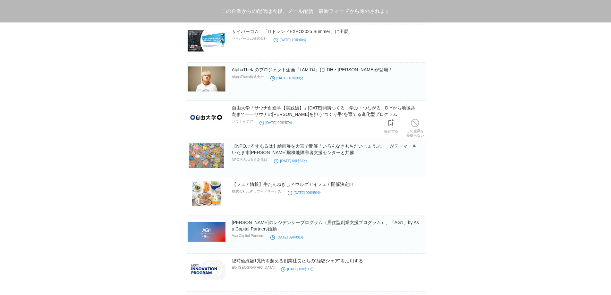
click at [412, 130] on link "この企業を 受取らない" at bounding box center [415, 127] width 18 height 21
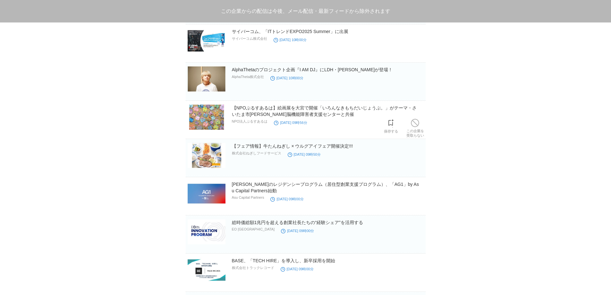
click at [412, 130] on link "この企業を 受取らない" at bounding box center [415, 127] width 18 height 21
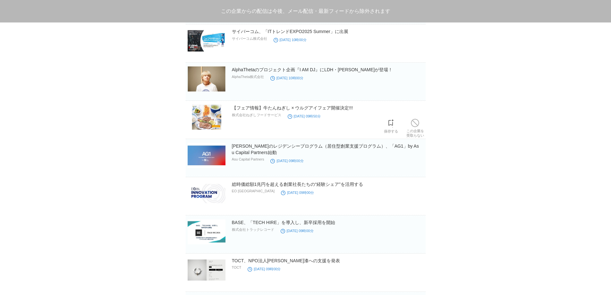
click at [412, 130] on link "この企業を 受取らない" at bounding box center [415, 127] width 18 height 21
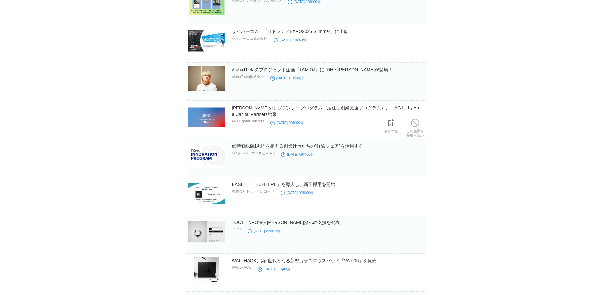
click at [412, 130] on link "この企業を 受取らない" at bounding box center [415, 127] width 18 height 21
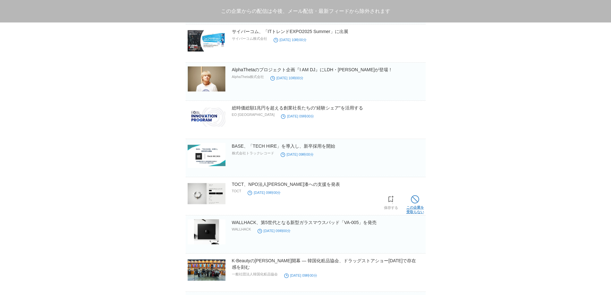
click at [416, 208] on link "この企業を 受取らない" at bounding box center [415, 203] width 18 height 21
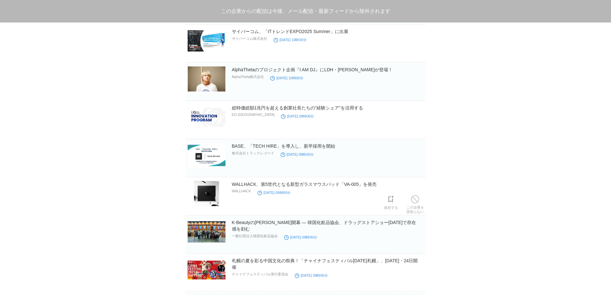
click at [416, 208] on link "この企業を 受取らない" at bounding box center [415, 203] width 18 height 21
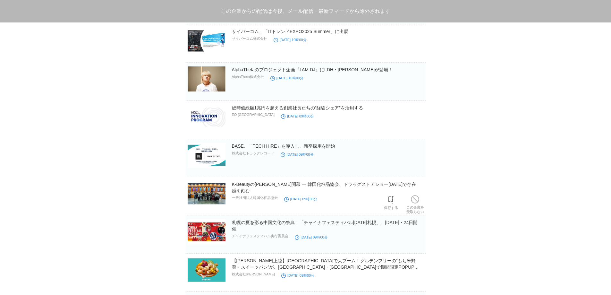
click at [416, 208] on link "この企業を 受取らない" at bounding box center [415, 203] width 18 height 21
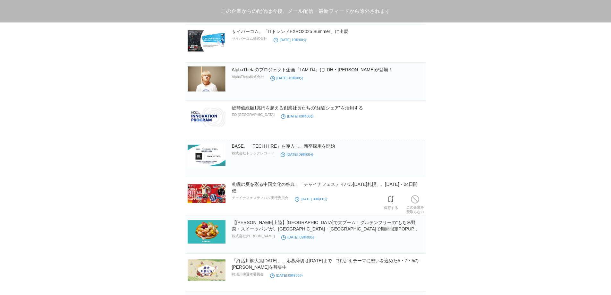
click at [416, 208] on link "この企業を 受取らない" at bounding box center [415, 203] width 18 height 21
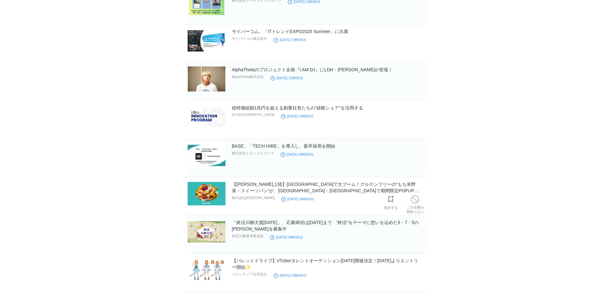
click at [416, 208] on link "この企業を 受取らない" at bounding box center [415, 203] width 18 height 21
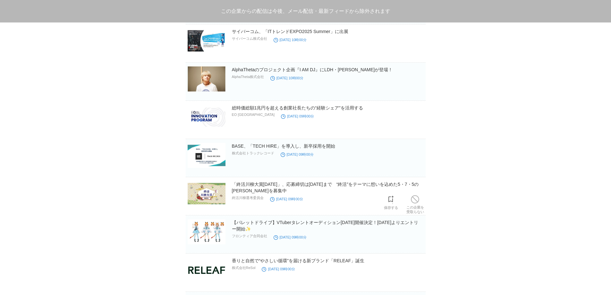
click at [416, 208] on link "この企業を 受取らない" at bounding box center [415, 203] width 18 height 21
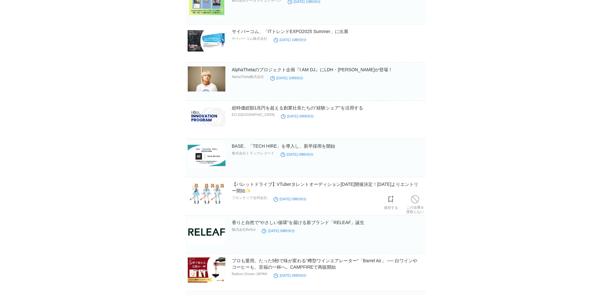
click at [416, 208] on link "この企業を 受取らない" at bounding box center [415, 203] width 18 height 21
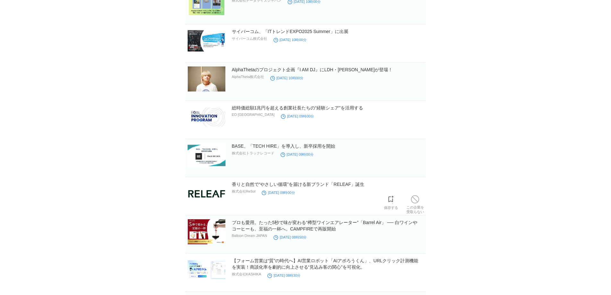
click at [416, 208] on link "この企業を 受取らない" at bounding box center [415, 203] width 18 height 21
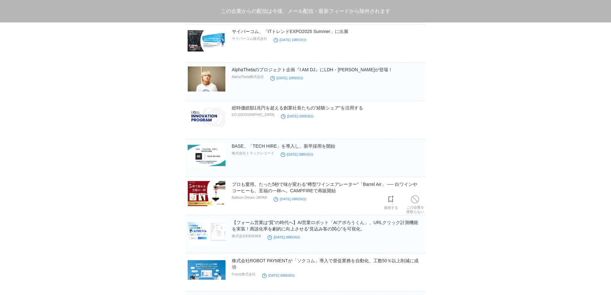
click at [416, 208] on link "この企業を 受取らない" at bounding box center [415, 203] width 18 height 21
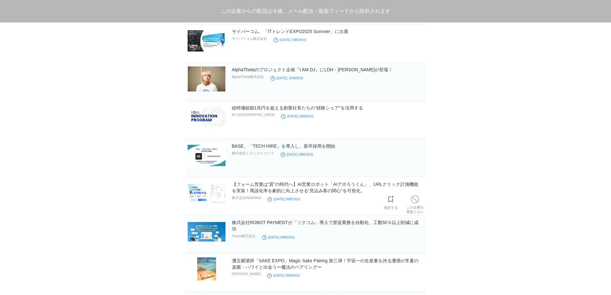
click at [416, 208] on link "この企業を 受取らない" at bounding box center [415, 203] width 18 height 21
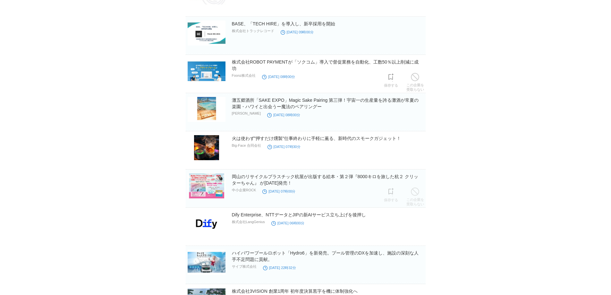
scroll to position [2068, 0]
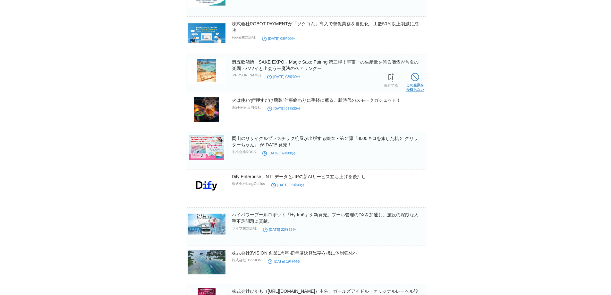
click at [413, 85] on link "この企業を 受取らない" at bounding box center [415, 81] width 18 height 21
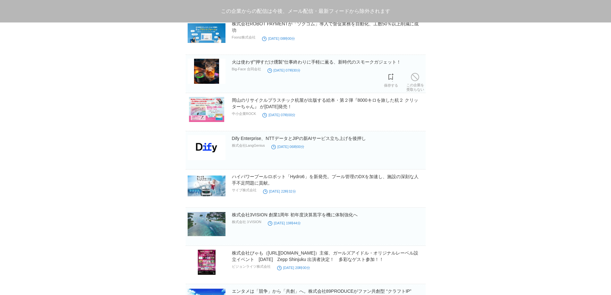
click at [413, 85] on link "この企業を 受取らない" at bounding box center [415, 81] width 18 height 21
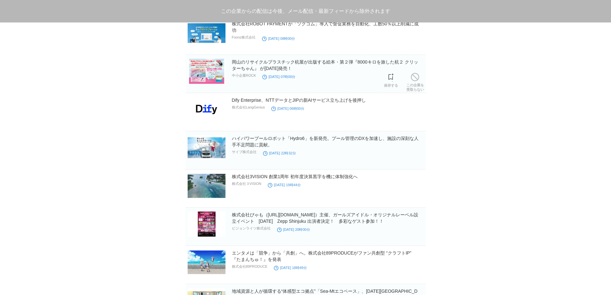
click at [413, 85] on link "この企業を 受取らない" at bounding box center [415, 81] width 18 height 21
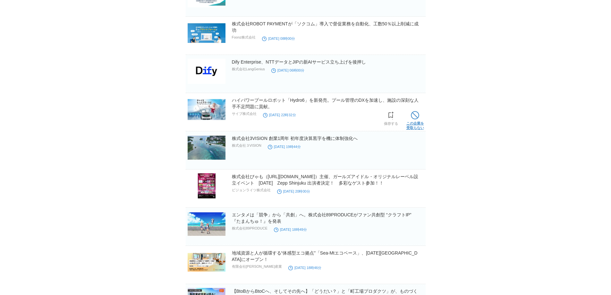
click at [415, 118] on span at bounding box center [415, 115] width 8 height 8
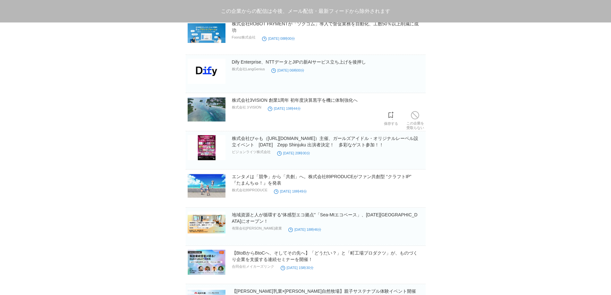
click at [415, 118] on span at bounding box center [415, 115] width 8 height 8
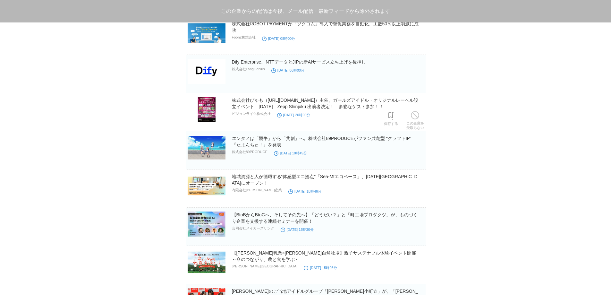
click at [415, 118] on span at bounding box center [415, 115] width 8 height 8
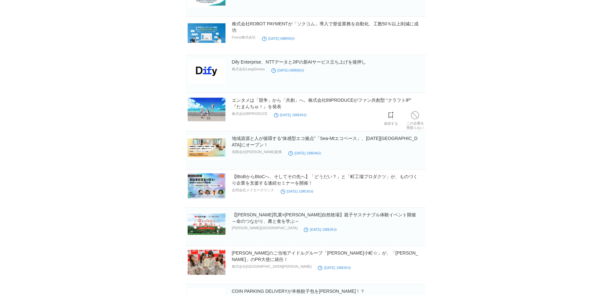
click at [415, 118] on span at bounding box center [415, 115] width 8 height 8
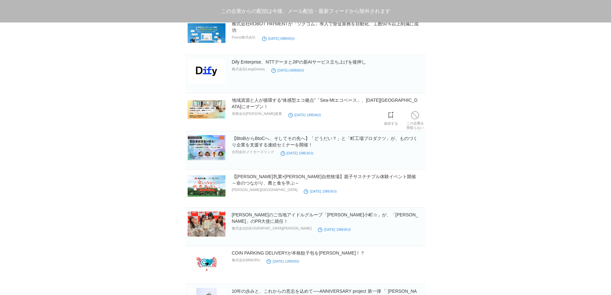
click at [415, 118] on span at bounding box center [415, 115] width 8 height 8
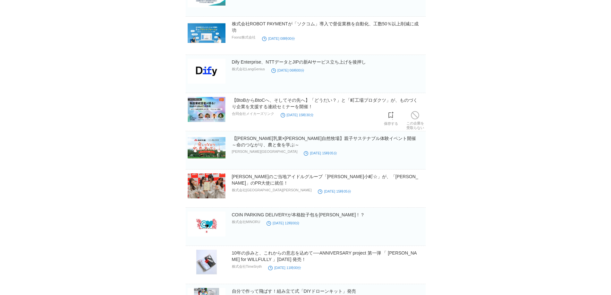
click at [415, 118] on span at bounding box center [415, 115] width 8 height 8
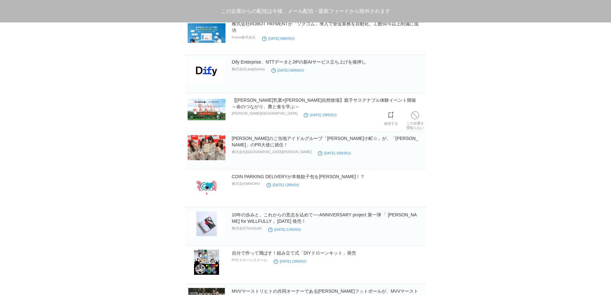
click at [415, 118] on span at bounding box center [415, 115] width 8 height 8
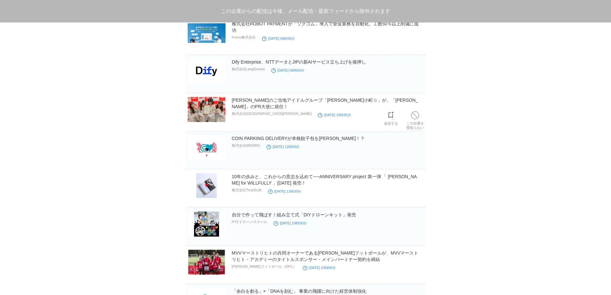
click at [415, 118] on span at bounding box center [415, 115] width 8 height 8
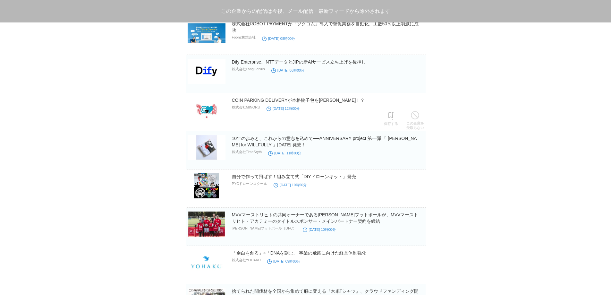
click at [415, 118] on span at bounding box center [415, 115] width 8 height 8
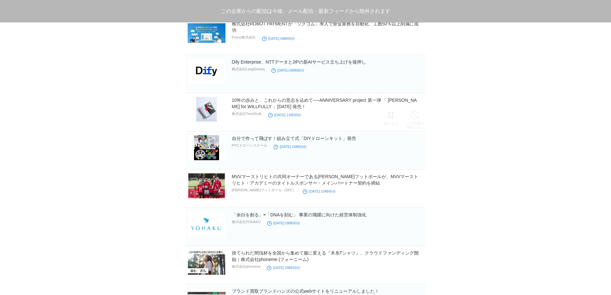
click at [415, 118] on span at bounding box center [415, 115] width 8 height 8
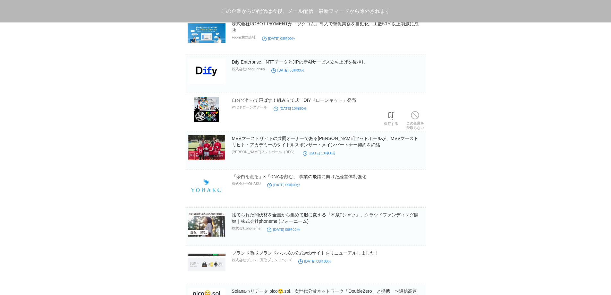
click at [415, 118] on span at bounding box center [415, 115] width 8 height 8
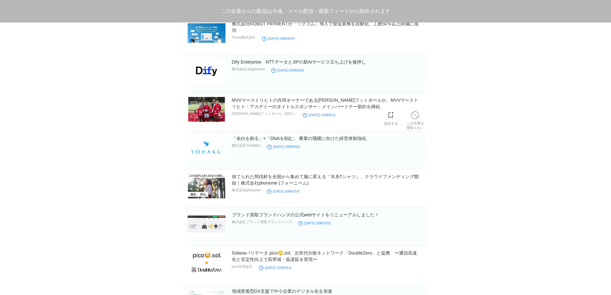
click at [415, 118] on span at bounding box center [415, 115] width 8 height 8
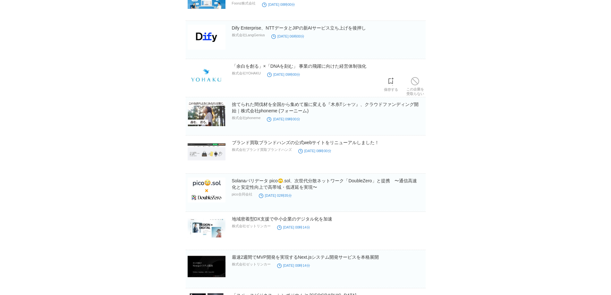
scroll to position [2122, 0]
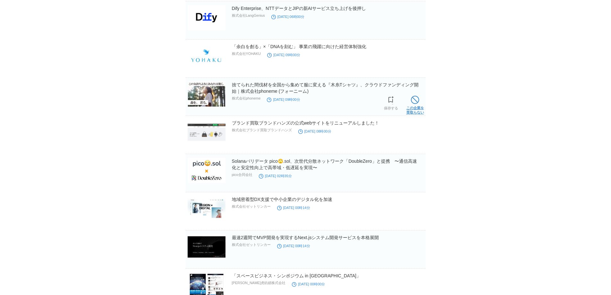
click at [414, 106] on link "この企業を 受取らない" at bounding box center [415, 104] width 18 height 21
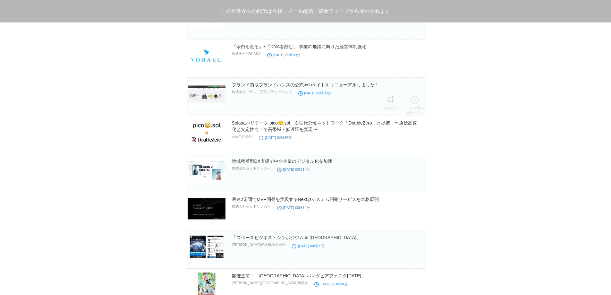
click at [414, 106] on link "この企業を 受取らない" at bounding box center [415, 104] width 18 height 21
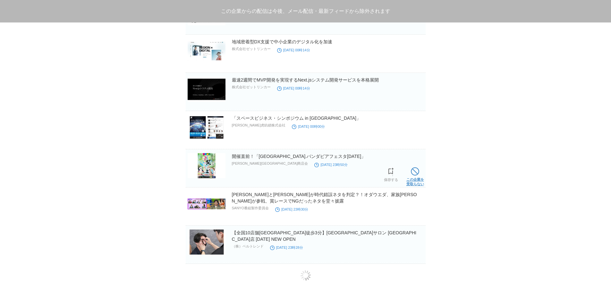
scroll to position [2205, 0]
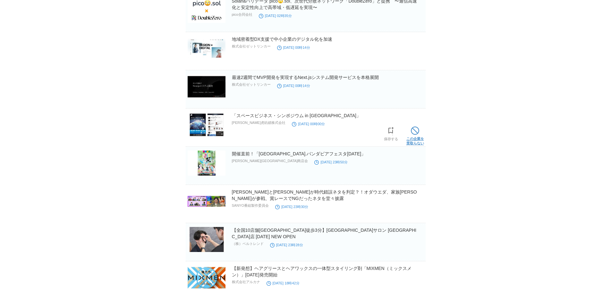
click at [420, 141] on link "この企業を 受取らない" at bounding box center [415, 135] width 18 height 21
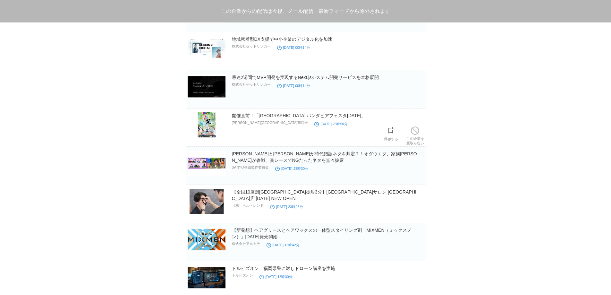
click at [420, 141] on link "この企業を 受取らない" at bounding box center [415, 135] width 18 height 21
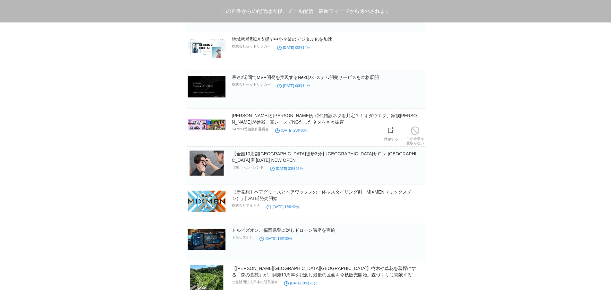
click at [420, 141] on link "この企業を 受取らない" at bounding box center [415, 135] width 18 height 21
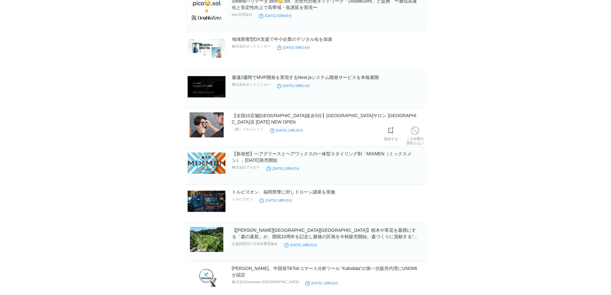
click at [420, 141] on link "この企業を 受取らない" at bounding box center [415, 135] width 18 height 21
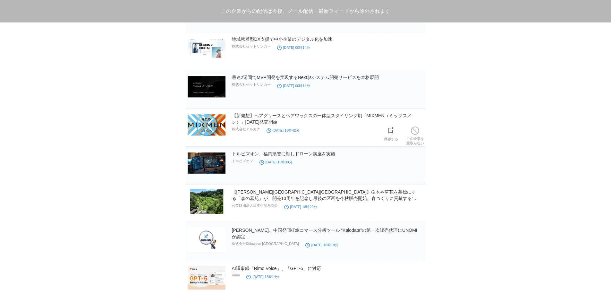
click at [420, 141] on link "この企業を 受取らない" at bounding box center [415, 135] width 18 height 21
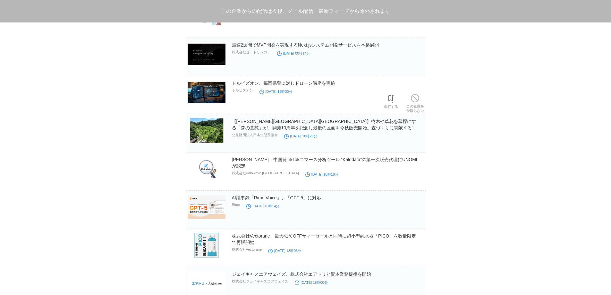
scroll to position [2259, 0]
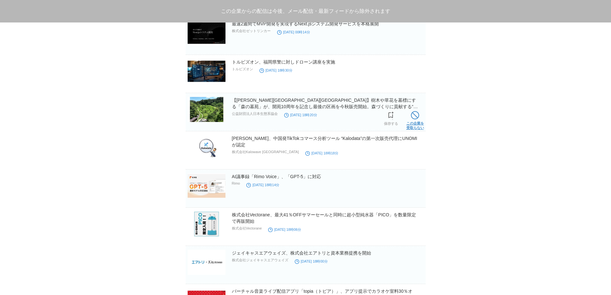
click at [418, 121] on link "この企業を 受取らない" at bounding box center [415, 119] width 18 height 21
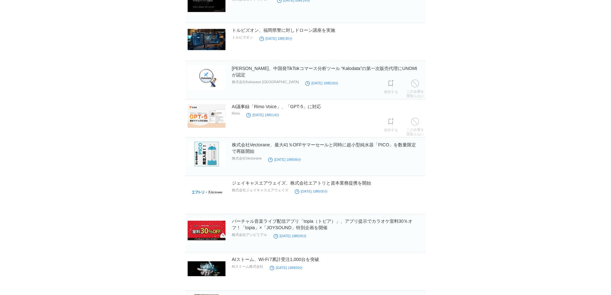
scroll to position [2312, 0]
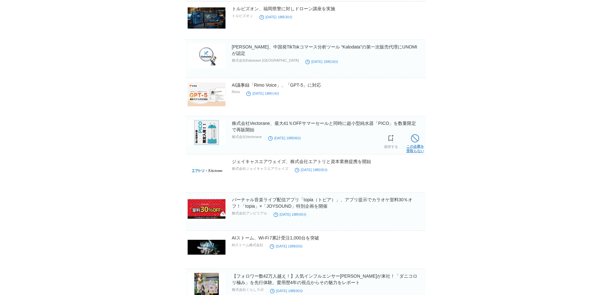
click at [413, 144] on link "この企業を 受取らない" at bounding box center [415, 142] width 18 height 21
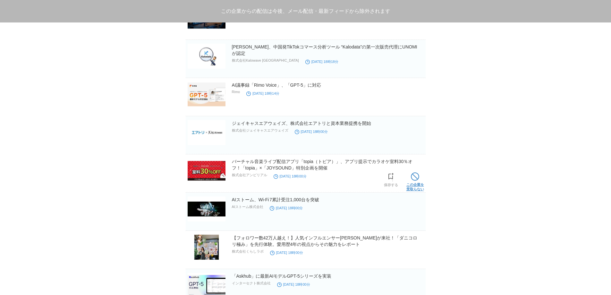
click at [413, 183] on link "この企業を 受取らない" at bounding box center [415, 181] width 18 height 21
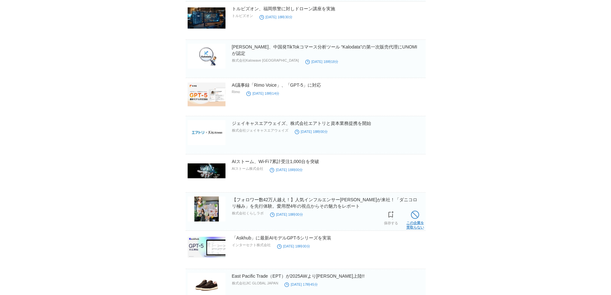
click at [421, 225] on link "この企業を 受取らない" at bounding box center [415, 219] width 18 height 21
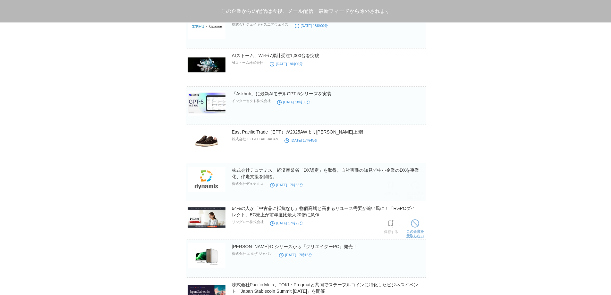
scroll to position [2419, 0]
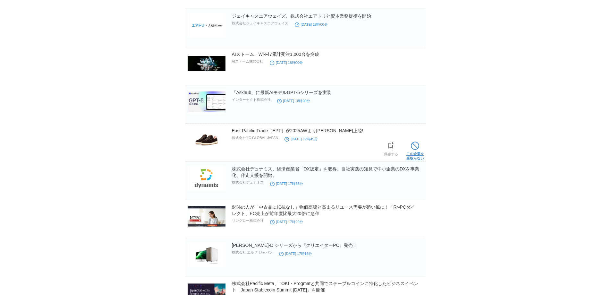
click at [413, 155] on link "この企業を 受取らない" at bounding box center [415, 150] width 18 height 21
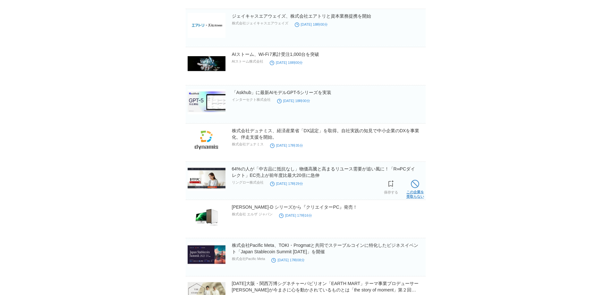
click at [417, 194] on link "この企業を 受取らない" at bounding box center [415, 188] width 18 height 21
click at [0, 0] on link "この企業を 受取らない" at bounding box center [0, 0] width 0 height 0
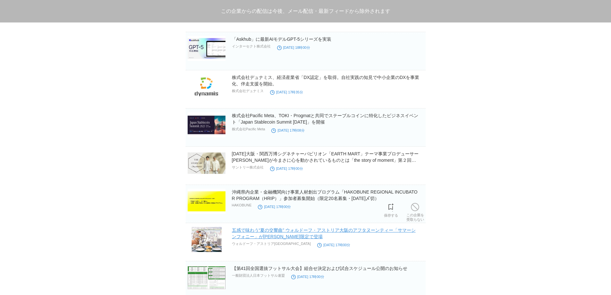
scroll to position [2511, 0]
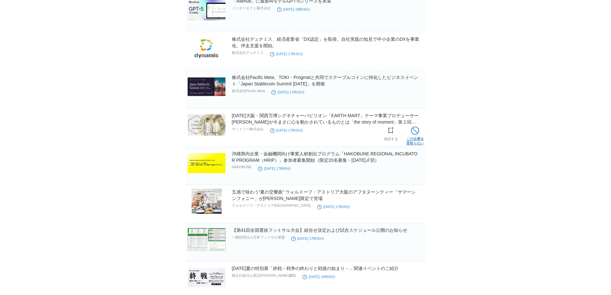
click at [412, 142] on link "この企業を 受取らない" at bounding box center [415, 135] width 18 height 21
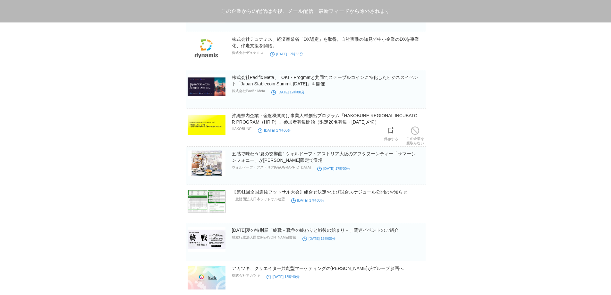
click at [412, 142] on link "この企業を 受取らない" at bounding box center [415, 135] width 18 height 21
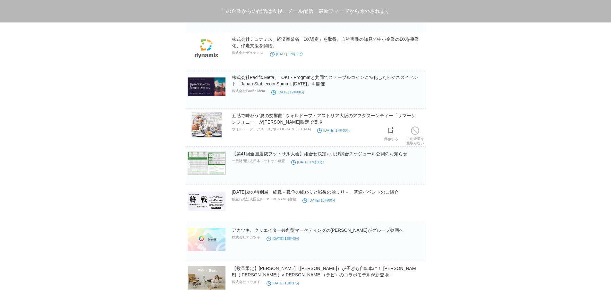
click at [412, 142] on link "この企業を 受取らない" at bounding box center [415, 135] width 18 height 21
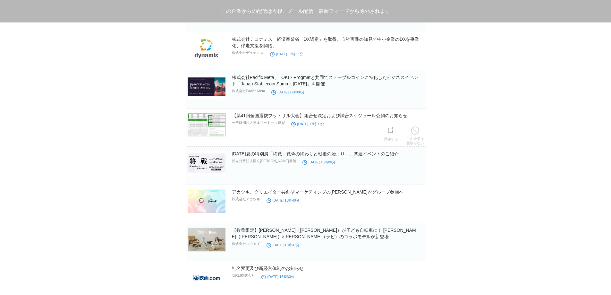
click at [412, 142] on link "この企業を 受取らない" at bounding box center [415, 135] width 18 height 21
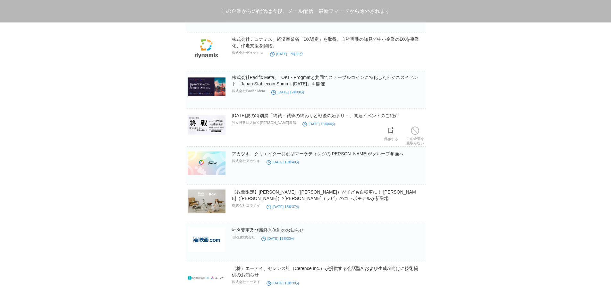
click at [412, 142] on link "この企業を 受取らない" at bounding box center [415, 135] width 18 height 21
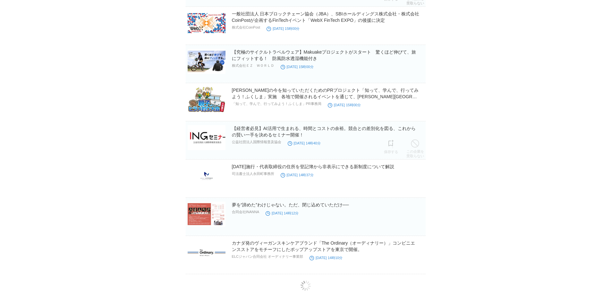
scroll to position [3083, 0]
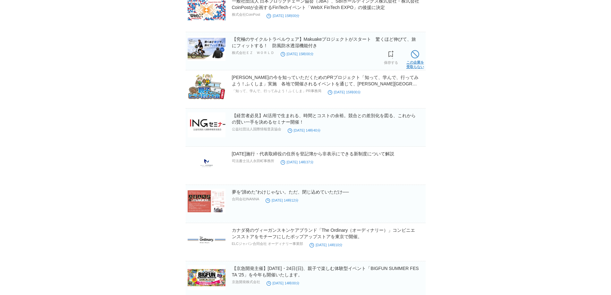
click at [410, 60] on link "この企業を 受取らない" at bounding box center [415, 58] width 18 height 21
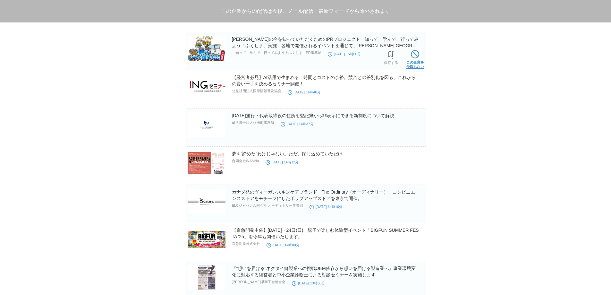
click at [410, 61] on link "この企業を 受取らない" at bounding box center [415, 58] width 18 height 21
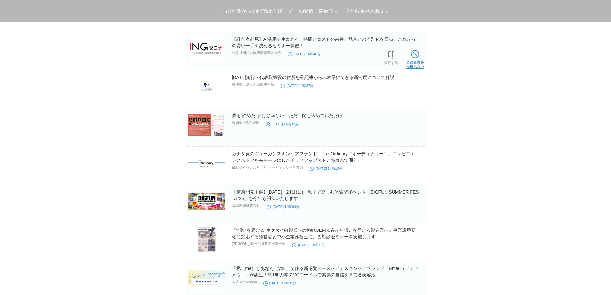
click at [410, 62] on link "この企業を 受取らない" at bounding box center [415, 58] width 18 height 21
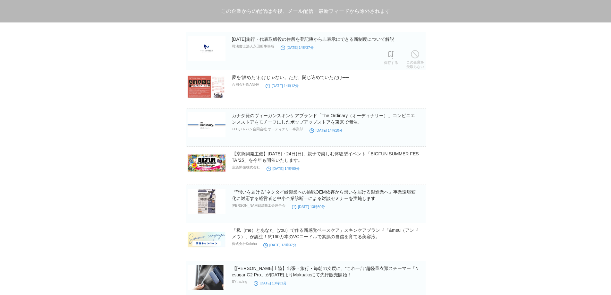
click at [410, 62] on link "この企業を 受取らない" at bounding box center [415, 58] width 18 height 21
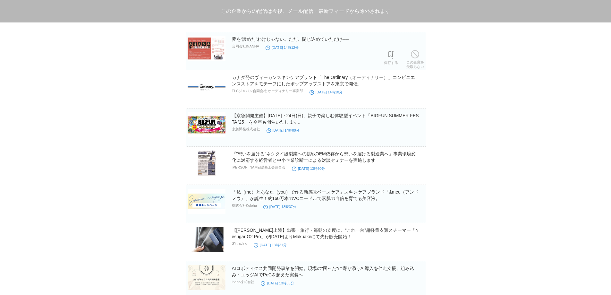
click at [410, 62] on link "この企業を 受取らない" at bounding box center [415, 58] width 18 height 21
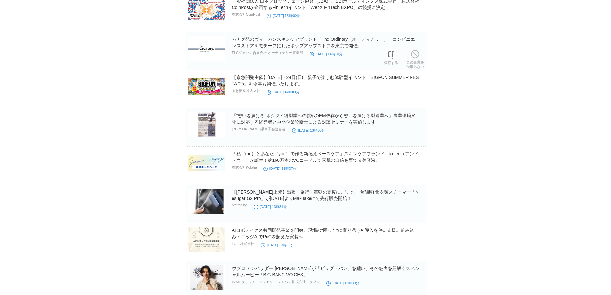
click at [410, 62] on link "この企業を 受取らない" at bounding box center [415, 58] width 18 height 21
click at [0, 0] on link "この企業を 受取らない" at bounding box center [0, 0] width 0 height 0
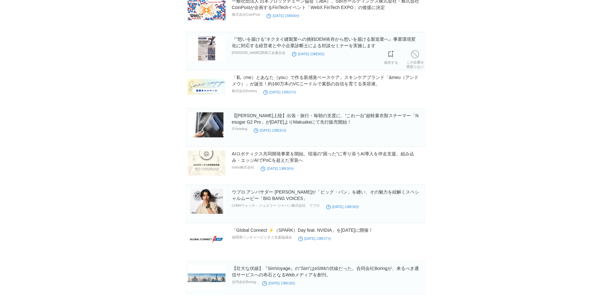
click at [410, 62] on link "この企業を 受取らない" at bounding box center [415, 58] width 18 height 21
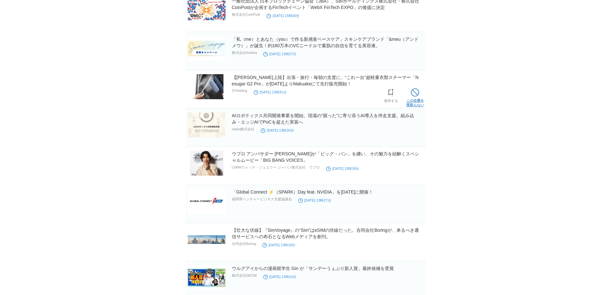
click at [412, 94] on span at bounding box center [415, 92] width 8 height 8
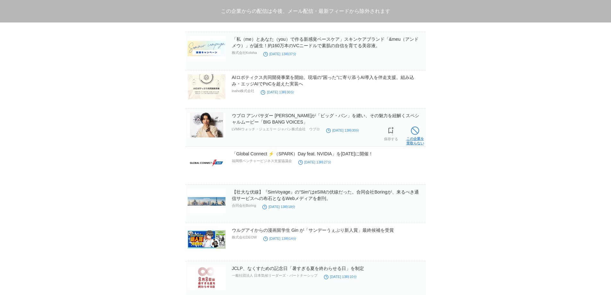
click at [414, 133] on span at bounding box center [415, 130] width 8 height 8
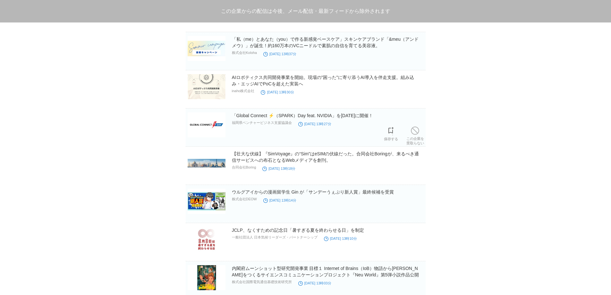
click at [414, 133] on span at bounding box center [415, 130] width 8 height 8
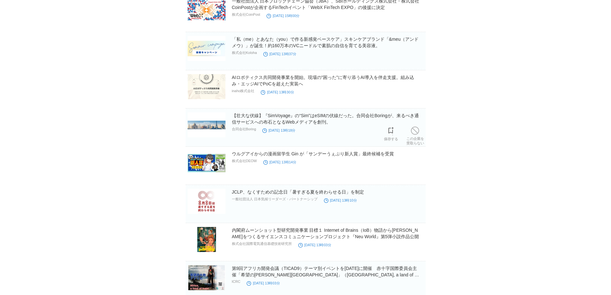
click at [414, 133] on span at bounding box center [415, 130] width 8 height 8
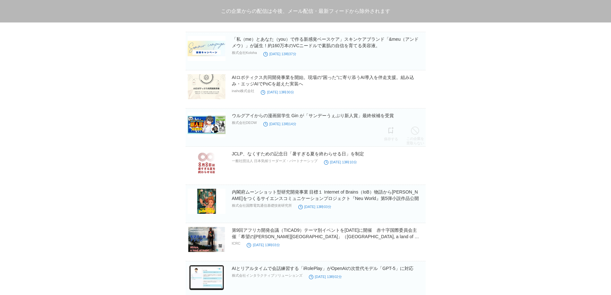
click at [414, 133] on span at bounding box center [415, 130] width 8 height 8
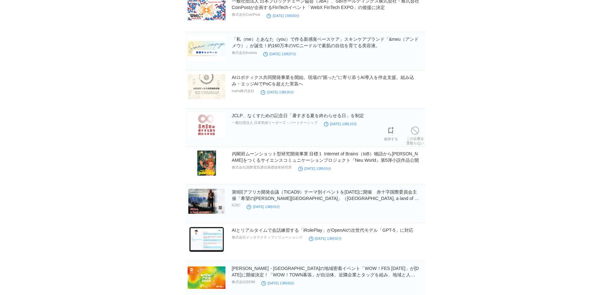
click at [414, 133] on span at bounding box center [415, 130] width 8 height 8
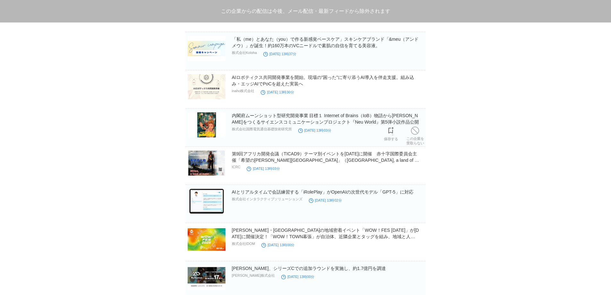
click at [414, 133] on span at bounding box center [415, 130] width 8 height 8
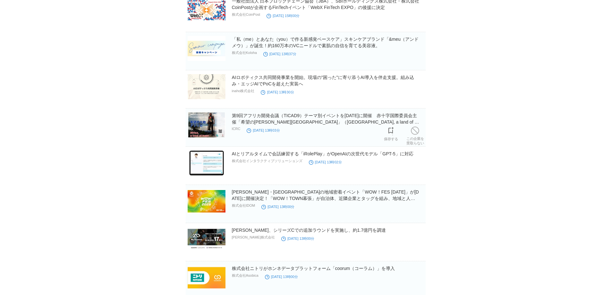
click at [414, 133] on span at bounding box center [415, 130] width 8 height 8
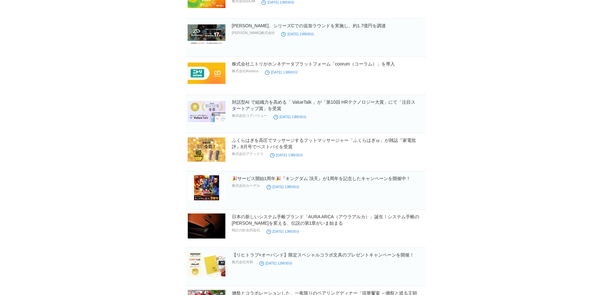
scroll to position [3350, 0]
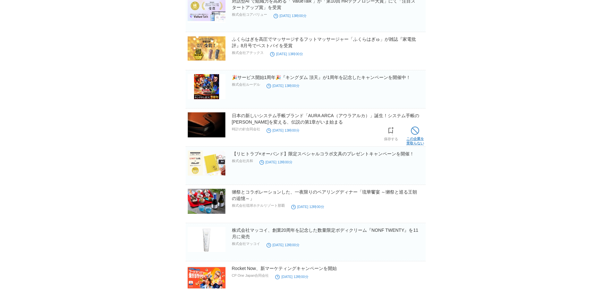
click at [417, 134] on span at bounding box center [415, 130] width 8 height 8
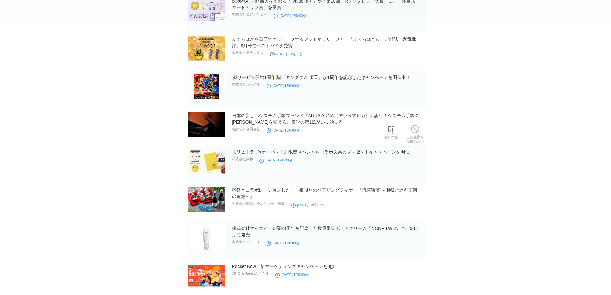
click at [0, 0] on span at bounding box center [0, 0] width 0 height 0
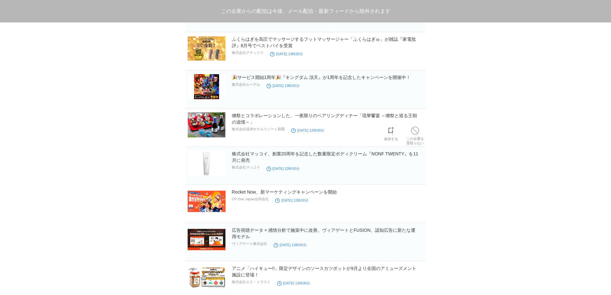
click at [417, 134] on span at bounding box center [415, 130] width 8 height 8
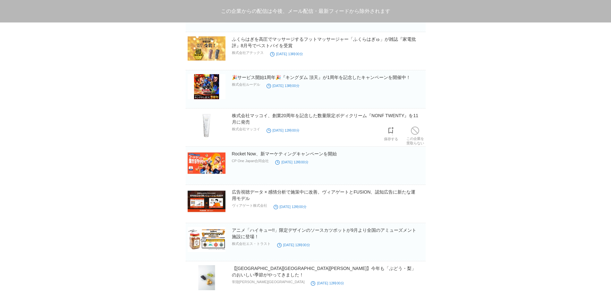
click at [417, 134] on span at bounding box center [415, 130] width 8 height 8
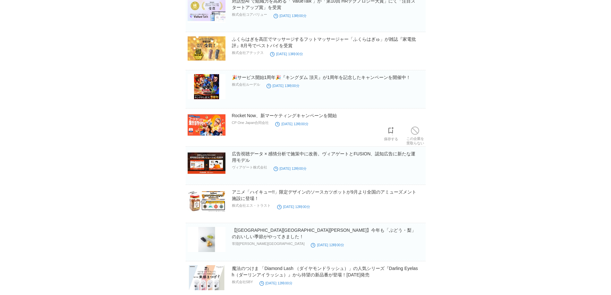
click at [417, 134] on span at bounding box center [415, 130] width 8 height 8
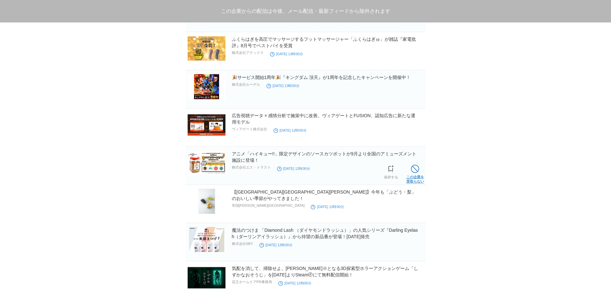
click at [413, 176] on link "この企業を 受取らない" at bounding box center [415, 173] width 18 height 21
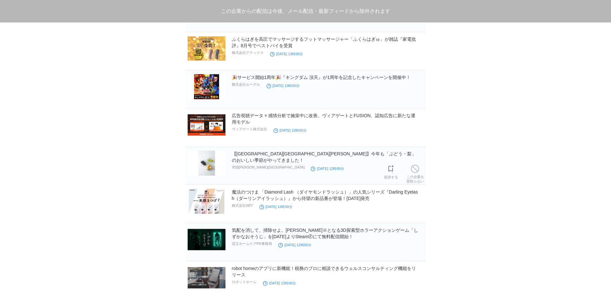
click at [413, 176] on link "この企業を 受取らない" at bounding box center [415, 173] width 18 height 21
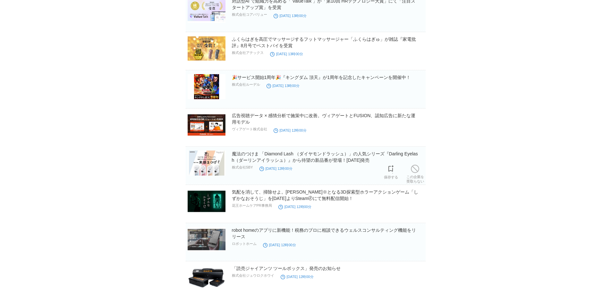
click at [413, 176] on link "この企業を 受取らない" at bounding box center [415, 173] width 18 height 21
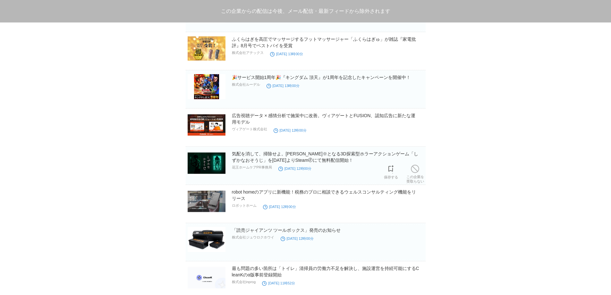
click at [413, 176] on link "この企業を 受取らない" at bounding box center [415, 173] width 18 height 21
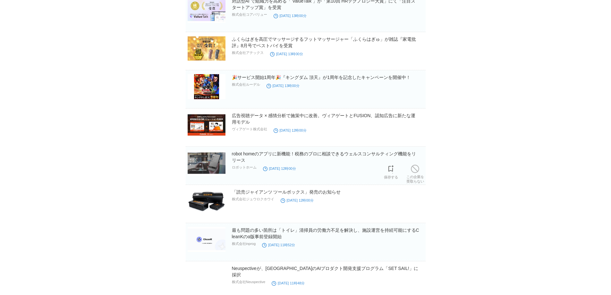
click at [413, 176] on link "この企業を 受取らない" at bounding box center [415, 173] width 18 height 21
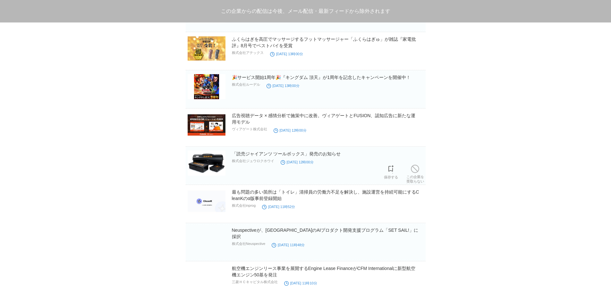
click at [413, 176] on link "この企業を 受取らない" at bounding box center [415, 173] width 18 height 21
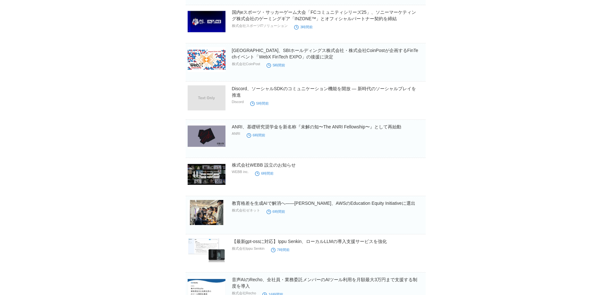
scroll to position [0, 0]
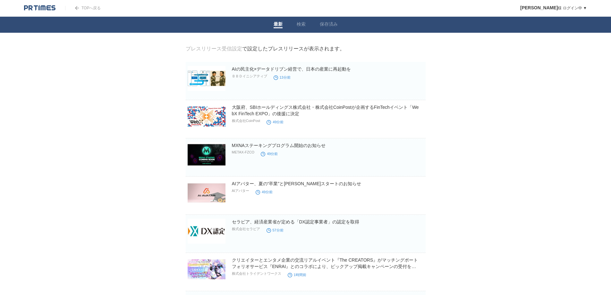
drag, startPoint x: 41, startPoint y: 36, endPoint x: 14, endPoint y: 6, distance: 40.3
